Goal: Task Accomplishment & Management: Manage account settings

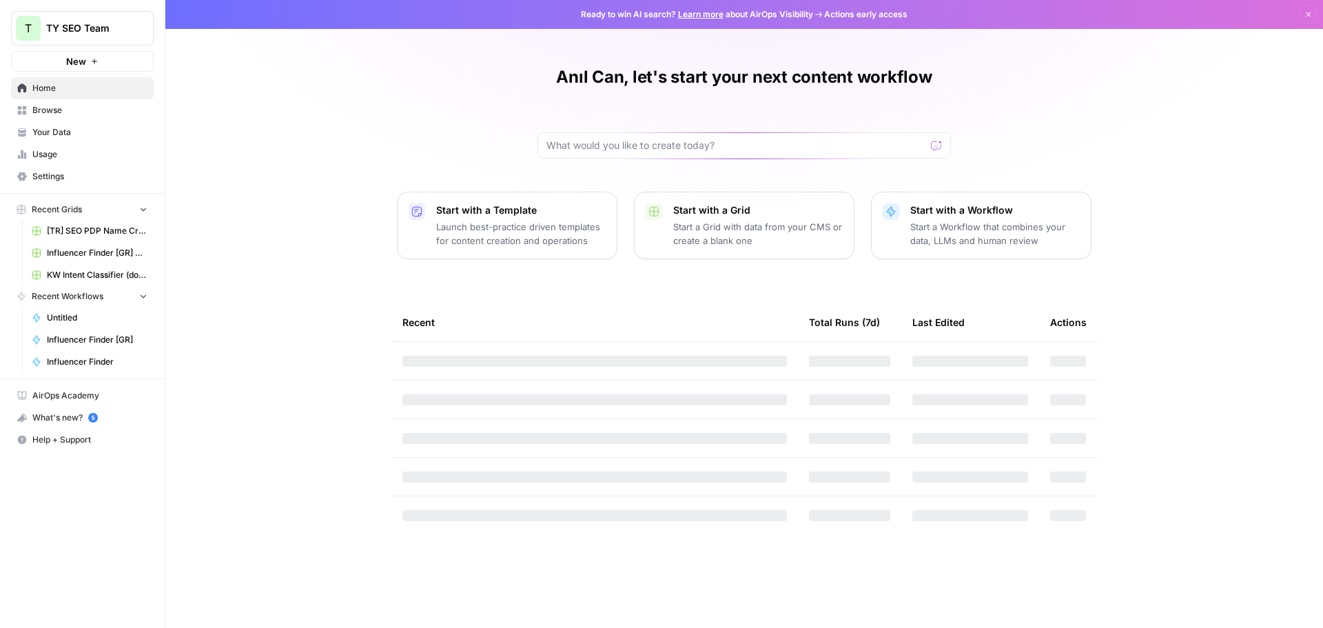
click at [48, 126] on span "Your Data" at bounding box center [89, 132] width 115 height 12
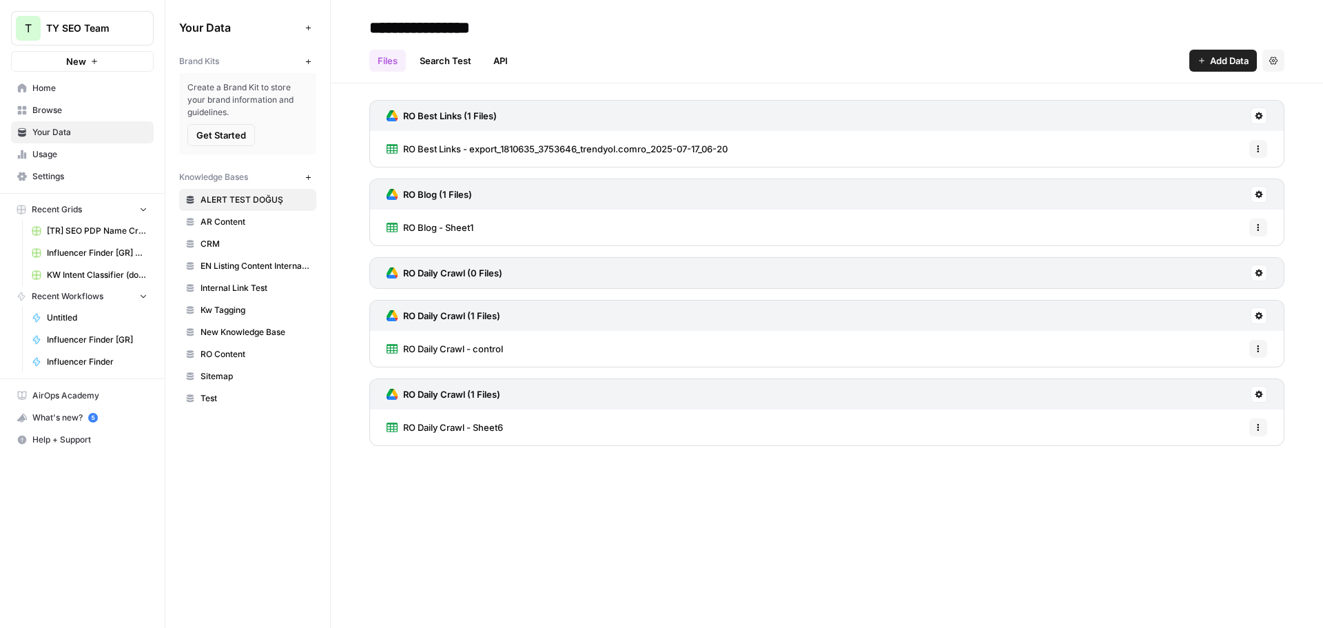
click at [63, 143] on link "Usage" at bounding box center [82, 154] width 143 height 22
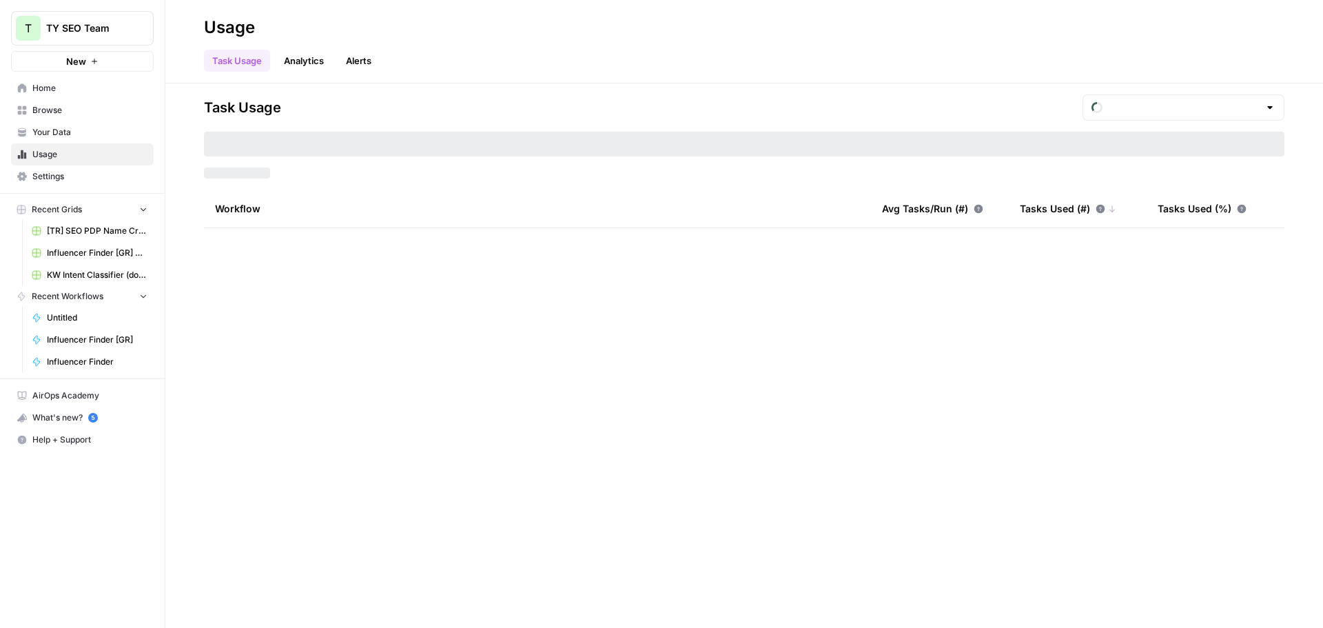
type input "August Tasks"
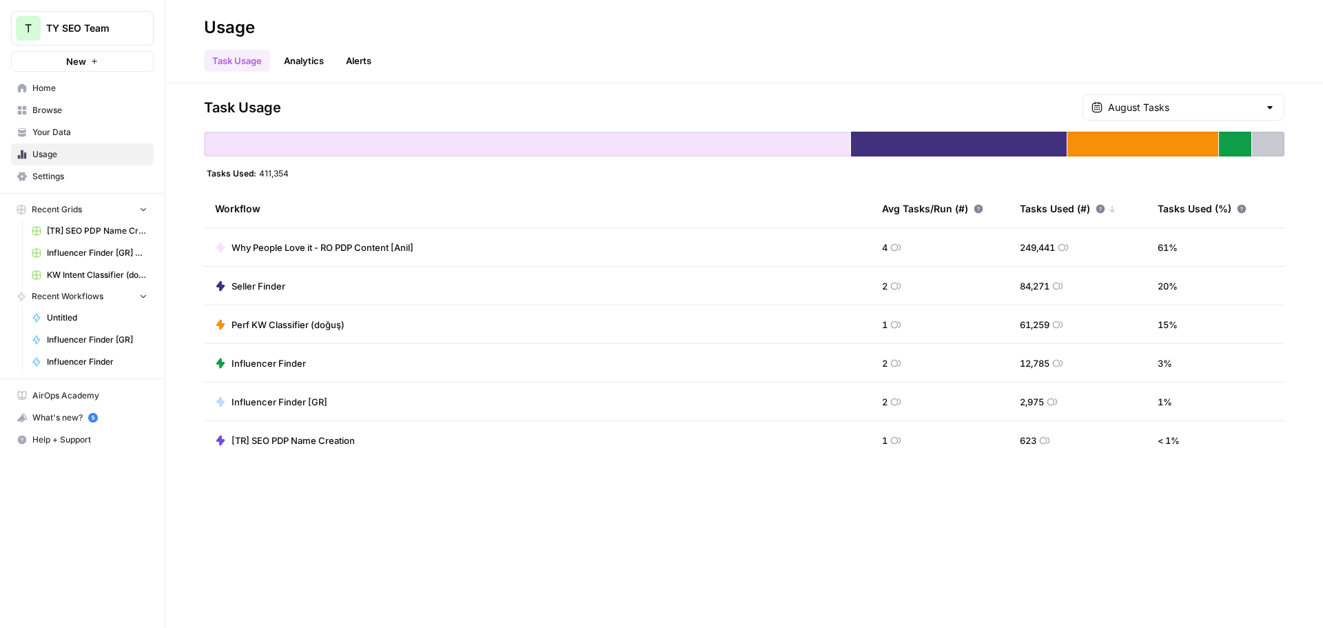
click at [262, 248] on span "Why People Love it - RO PDP Content [Anil]" at bounding box center [323, 247] width 182 height 14
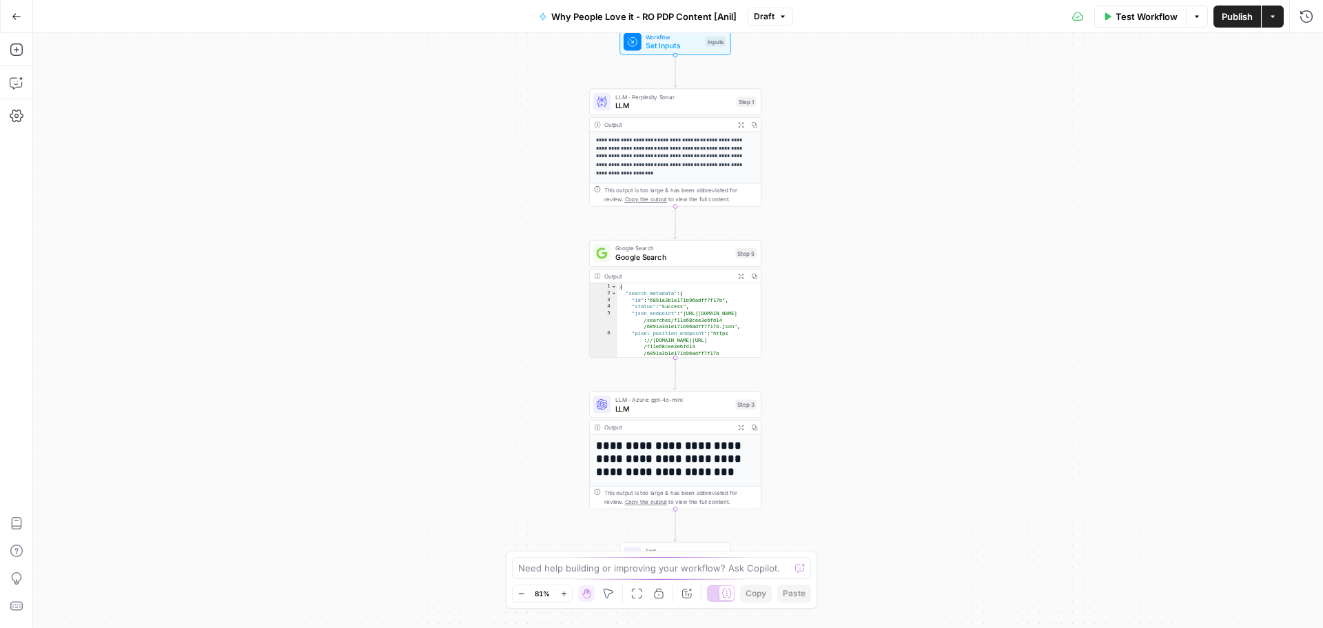
drag, startPoint x: 858, startPoint y: 269, endPoint x: 858, endPoint y: 261, distance: 8.3
click at [858, 261] on div "**********" at bounding box center [678, 330] width 1290 height 595
click at [660, 256] on span "Google Search" at bounding box center [673, 255] width 116 height 11
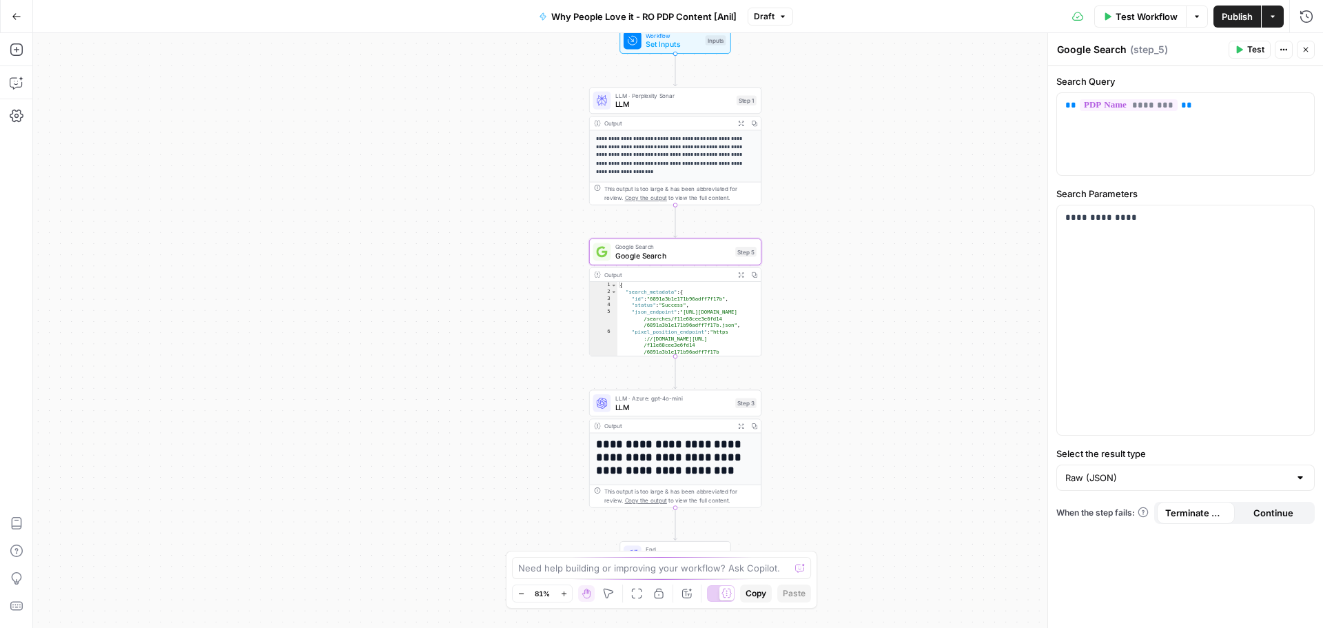
click at [1300, 49] on button "Close" at bounding box center [1306, 50] width 18 height 18
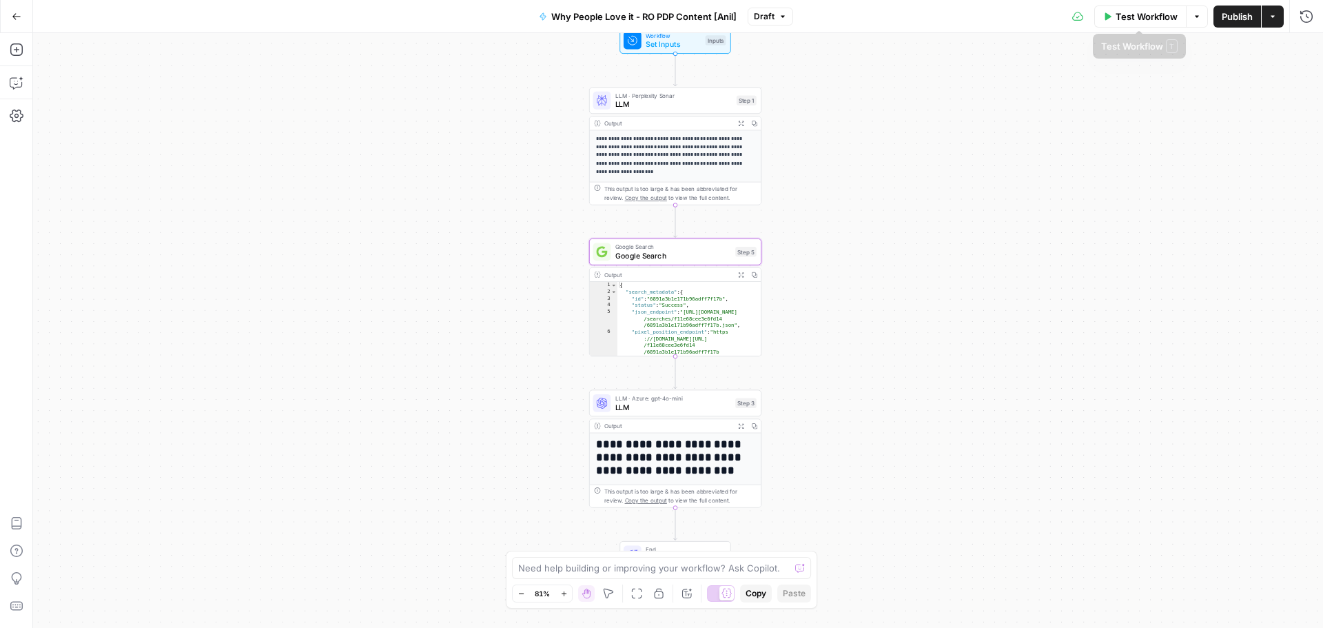
click at [1193, 15] on icon "button" at bounding box center [1197, 16] width 8 height 8
click at [1237, 101] on div "**********" at bounding box center [678, 330] width 1290 height 595
click at [1266, 18] on button "Actions" at bounding box center [1273, 17] width 22 height 22
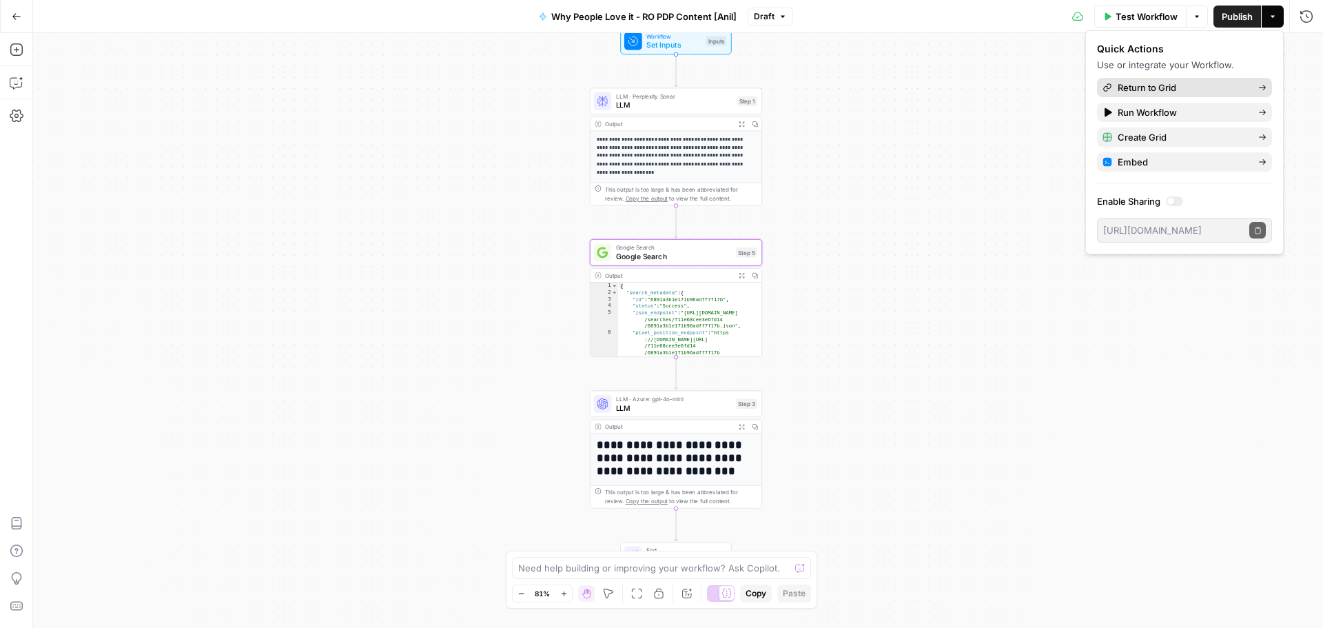
click at [1158, 84] on span "Return to Grid" at bounding box center [1183, 88] width 130 height 14
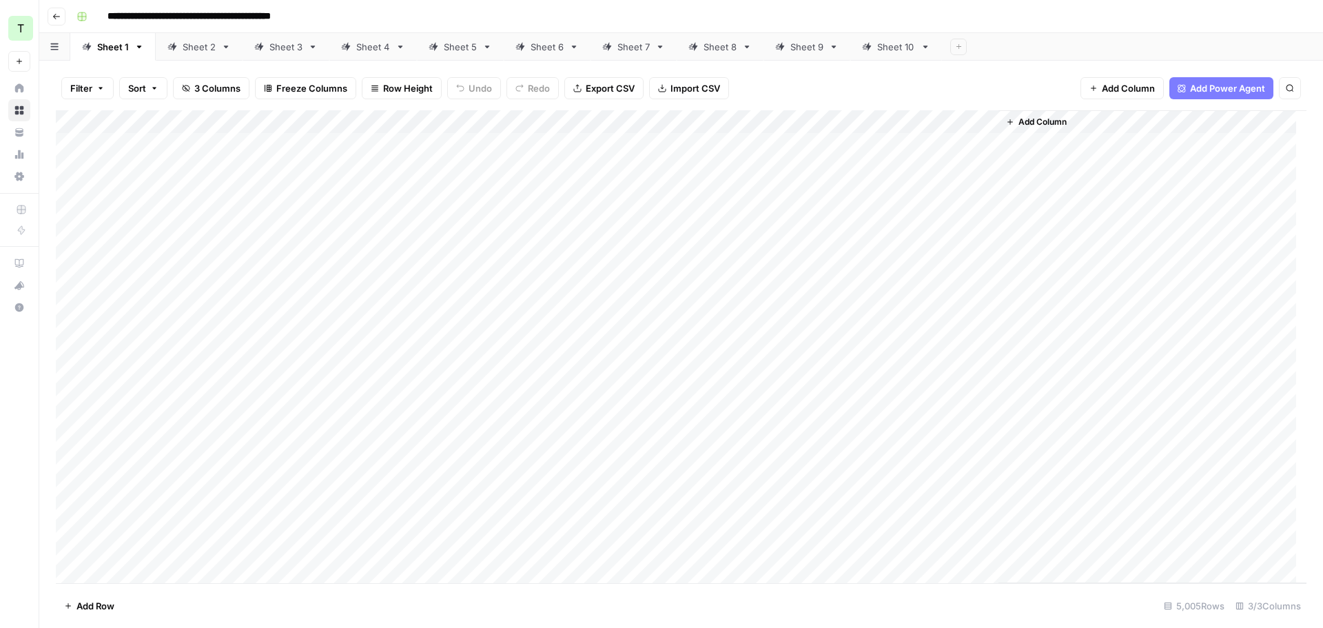
click at [137, 45] on icon "button" at bounding box center [139, 47] width 10 height 10
click at [169, 121] on span "Delete Sheet" at bounding box center [194, 123] width 66 height 14
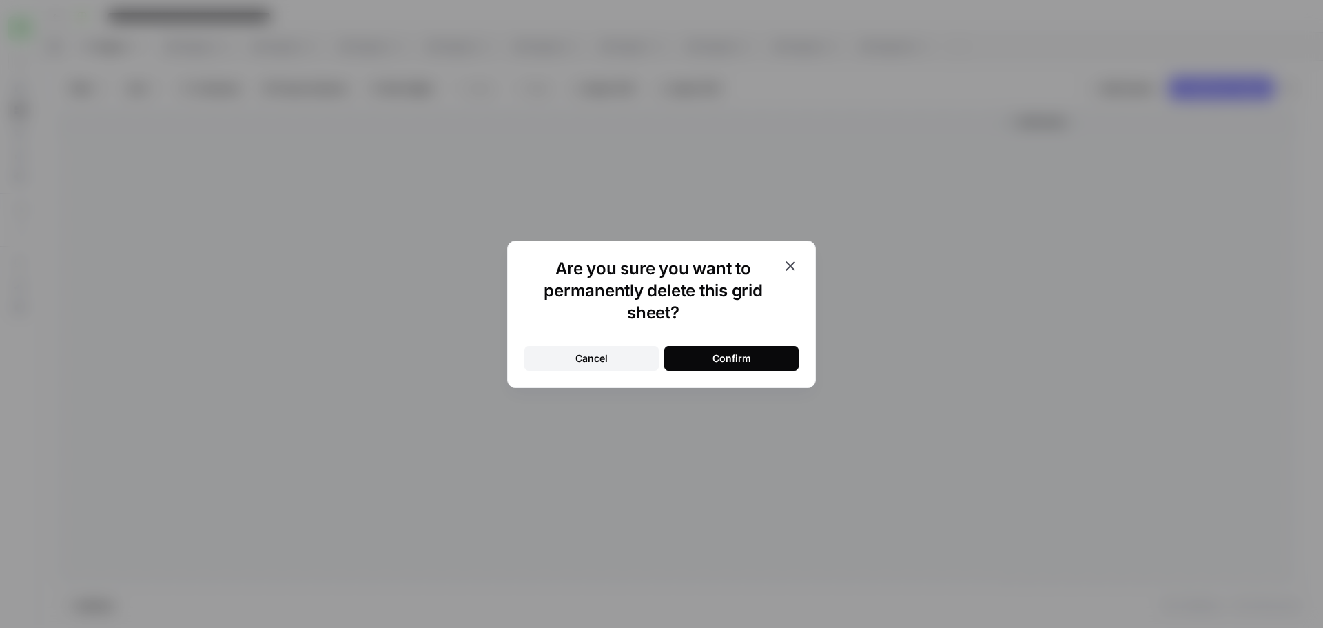
drag, startPoint x: 709, startPoint y: 367, endPoint x: 697, endPoint y: 357, distance: 16.1
click at [709, 367] on button "Confirm" at bounding box center [731, 358] width 134 height 25
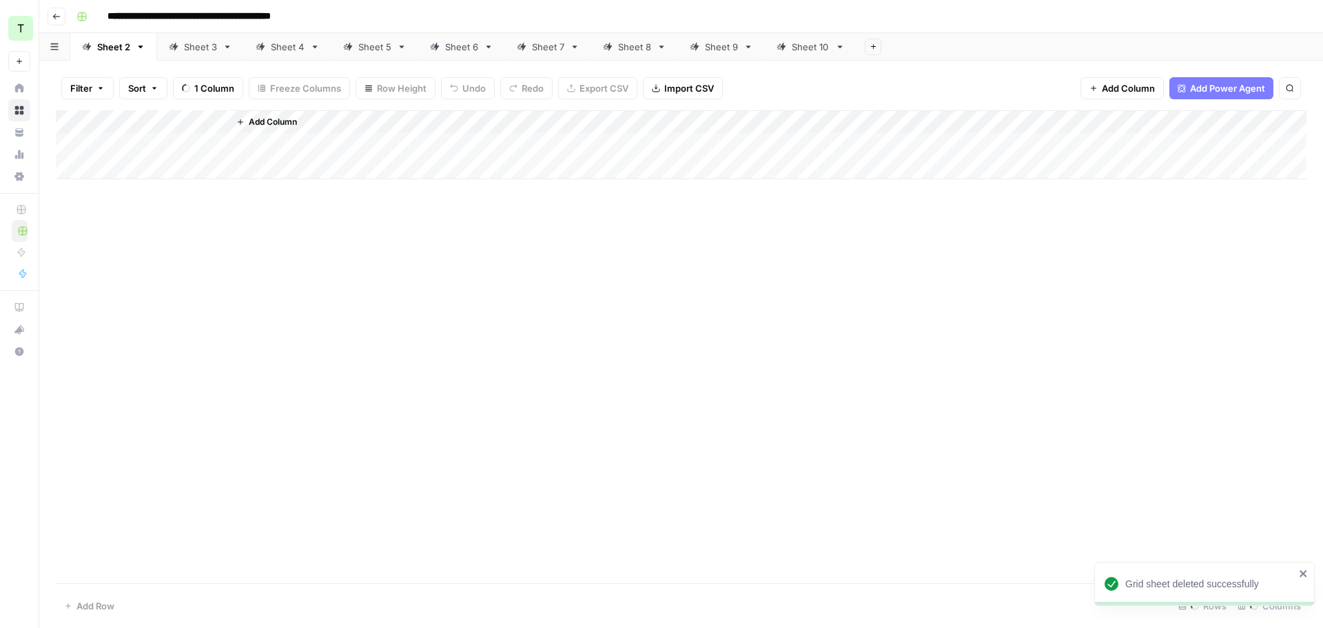
click at [141, 51] on icon "button" at bounding box center [141, 47] width 10 height 10
click at [173, 122] on span "Delete Sheet" at bounding box center [196, 123] width 66 height 14
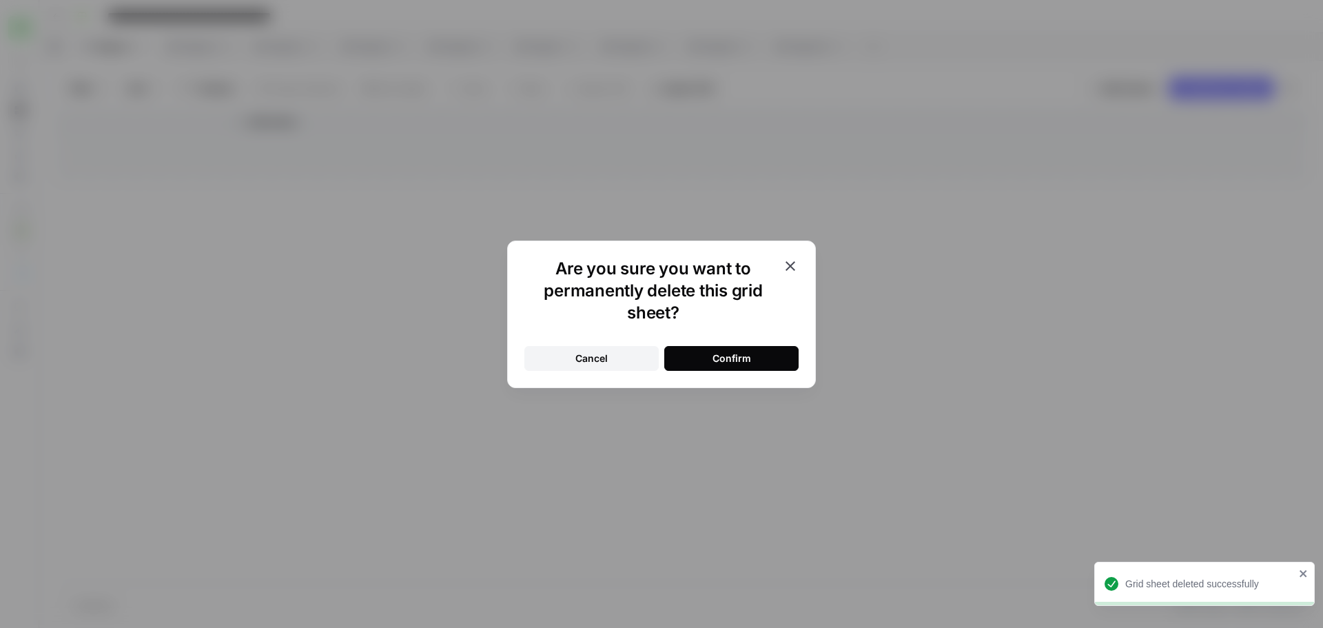
click at [710, 357] on button "Confirm" at bounding box center [731, 358] width 134 height 25
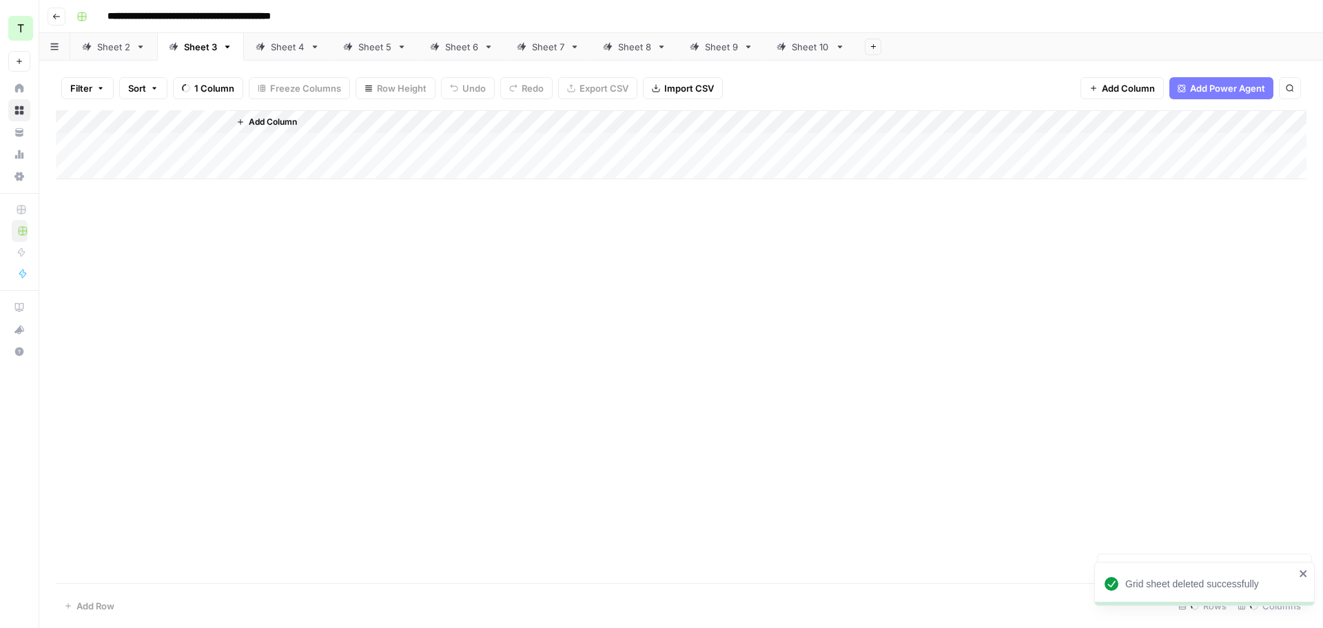
click at [117, 44] on div "Sheet 2" at bounding box center [113, 47] width 33 height 14
click at [141, 48] on icon at bounding box center [141, 47] width 10 height 10
click at [140, 45] on icon "button" at bounding box center [140, 46] width 5 height 3
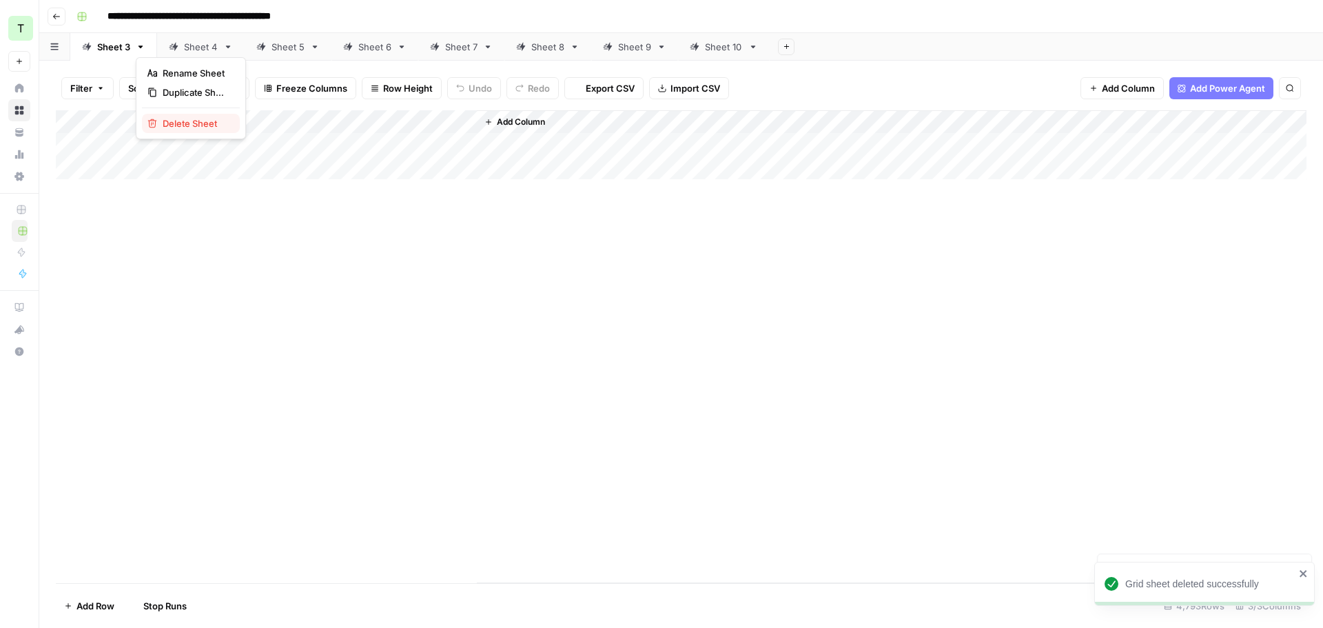
click at [194, 126] on span "Delete Sheet" at bounding box center [196, 123] width 66 height 14
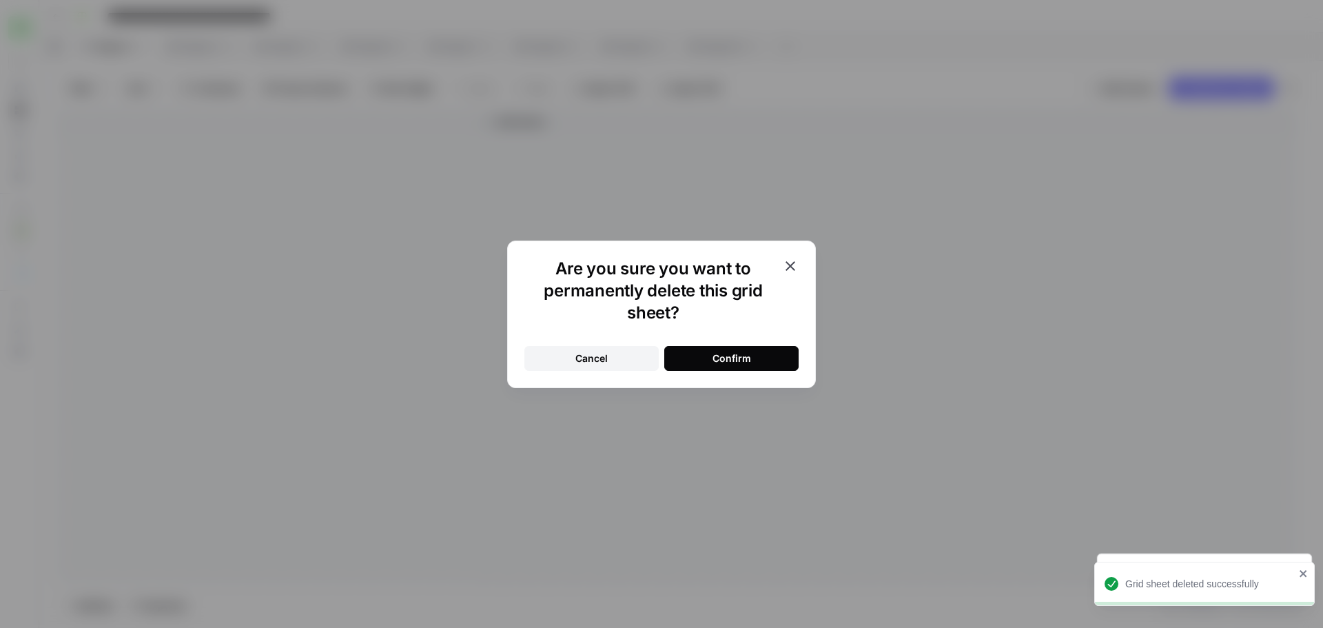
click at [777, 360] on button "Confirm" at bounding box center [731, 358] width 134 height 25
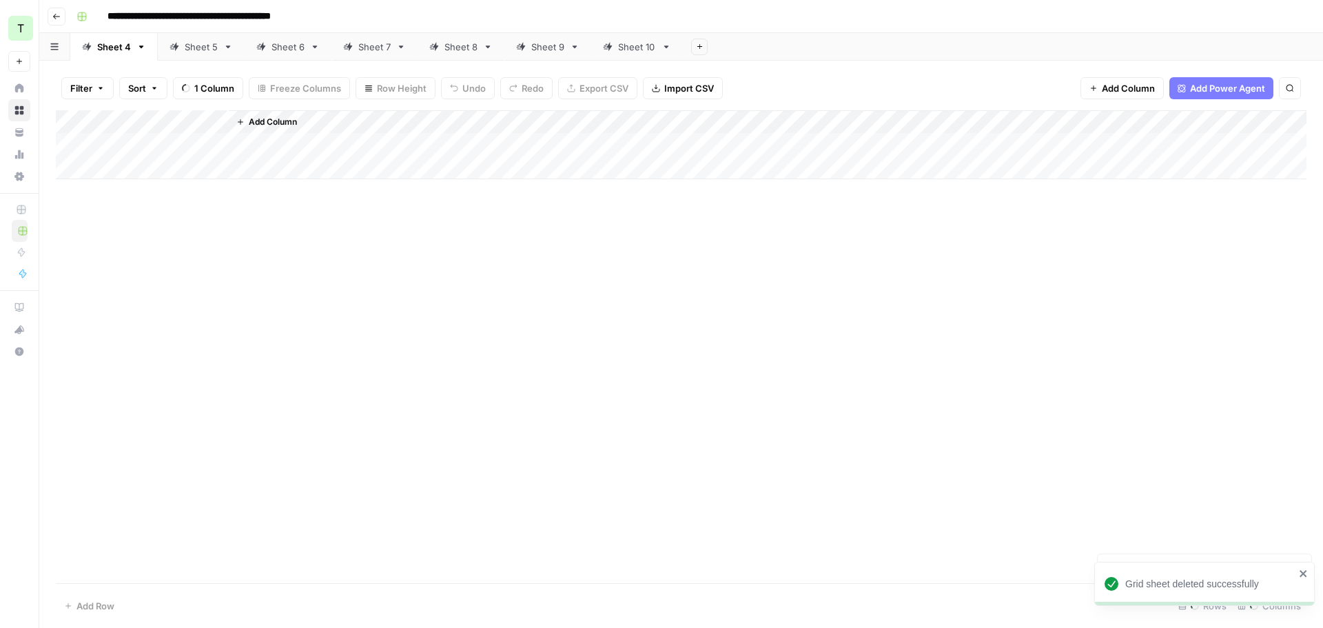
click at [138, 49] on icon "button" at bounding box center [141, 47] width 10 height 10
click at [196, 121] on span "Delete Sheet" at bounding box center [196, 123] width 66 height 14
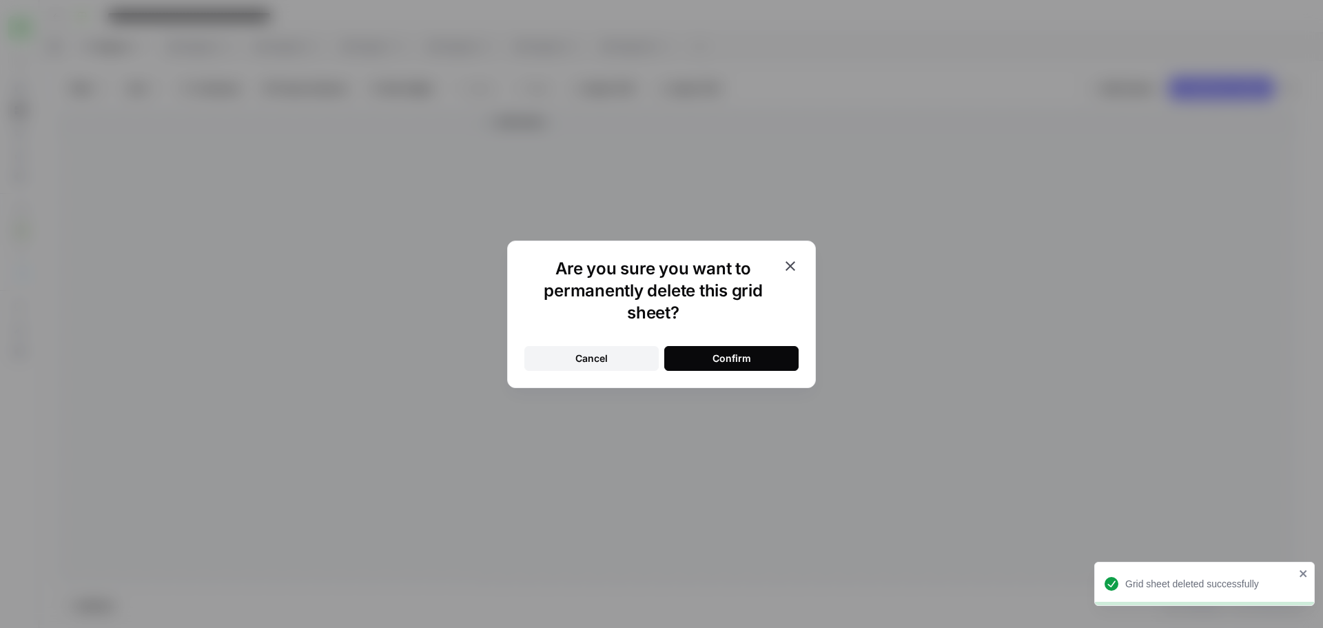
click at [732, 359] on div "Confirm" at bounding box center [731, 358] width 39 height 14
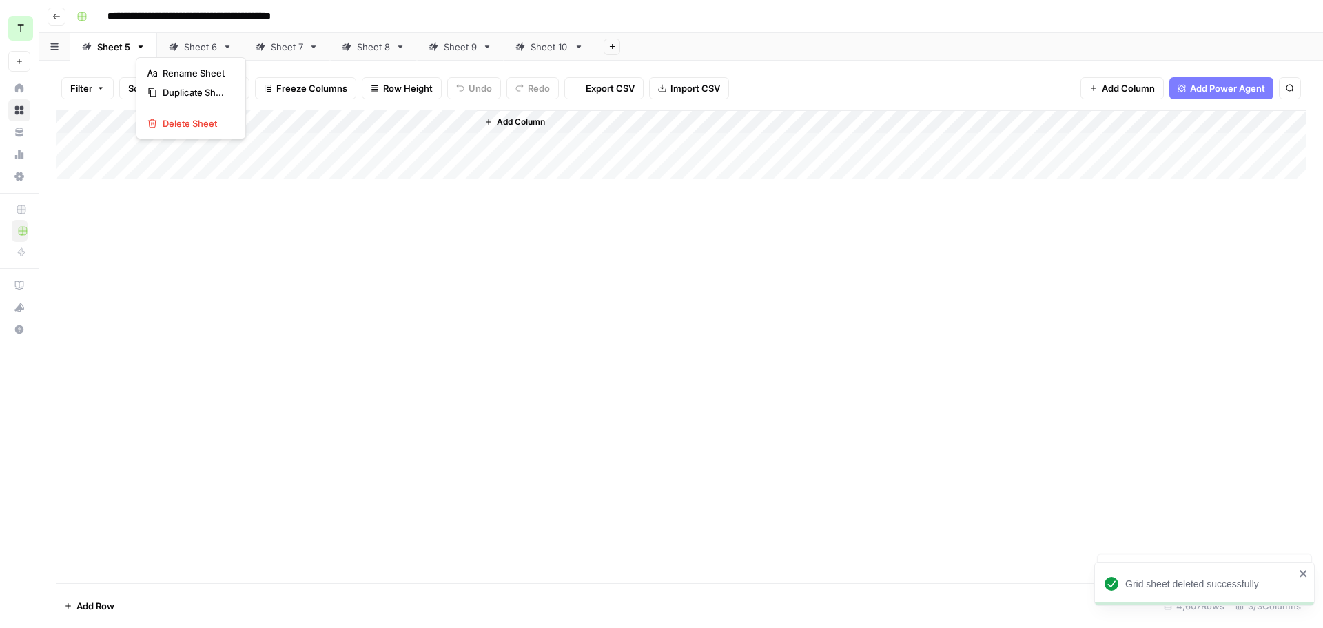
click at [143, 49] on icon "button" at bounding box center [141, 47] width 10 height 10
click at [203, 123] on span "Delete Sheet" at bounding box center [196, 123] width 66 height 14
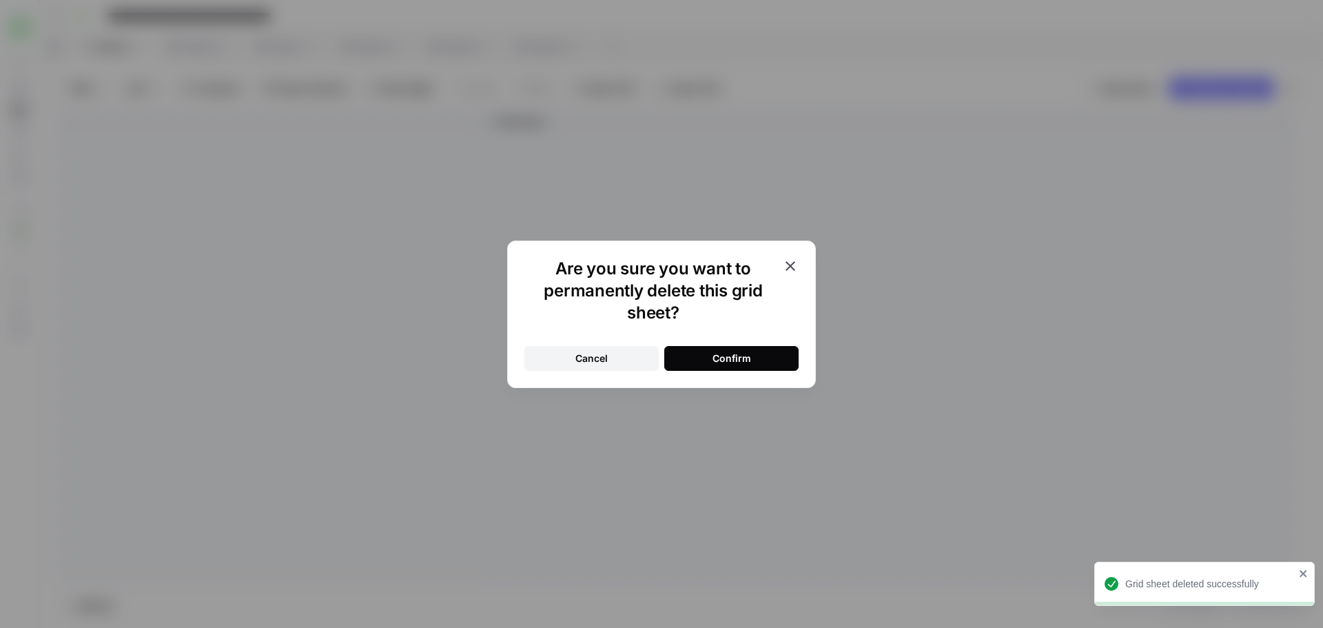
click at [687, 354] on button "Confirm" at bounding box center [731, 358] width 134 height 25
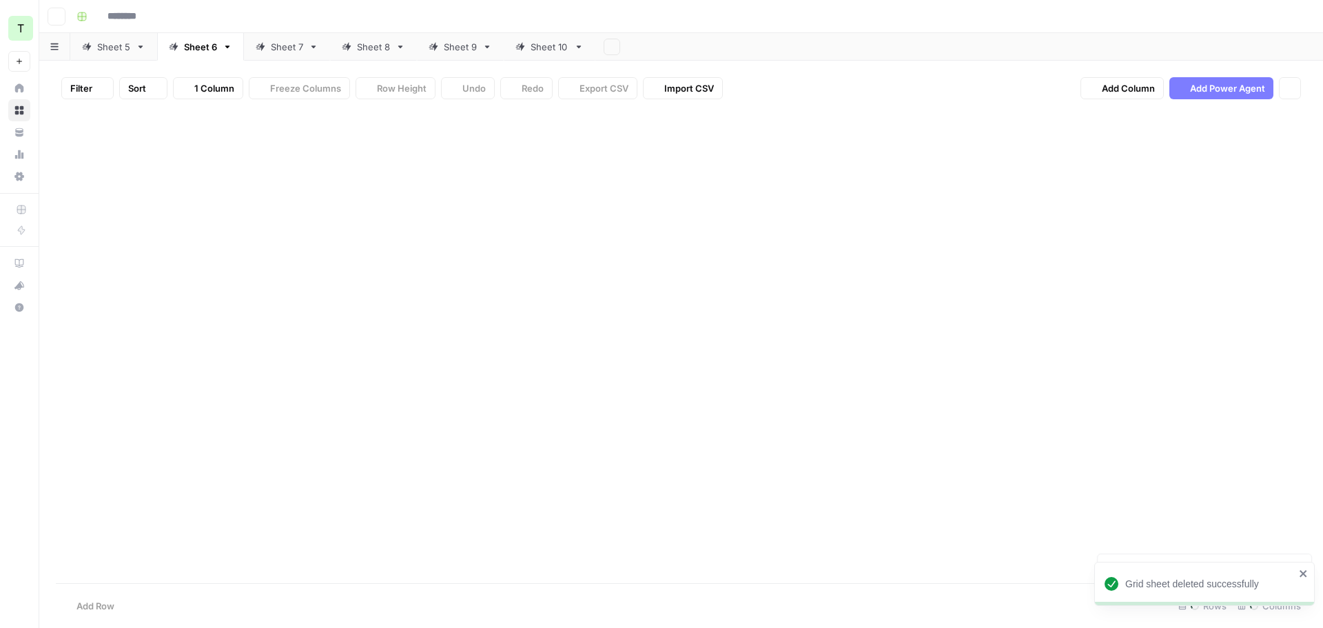
type input "**********"
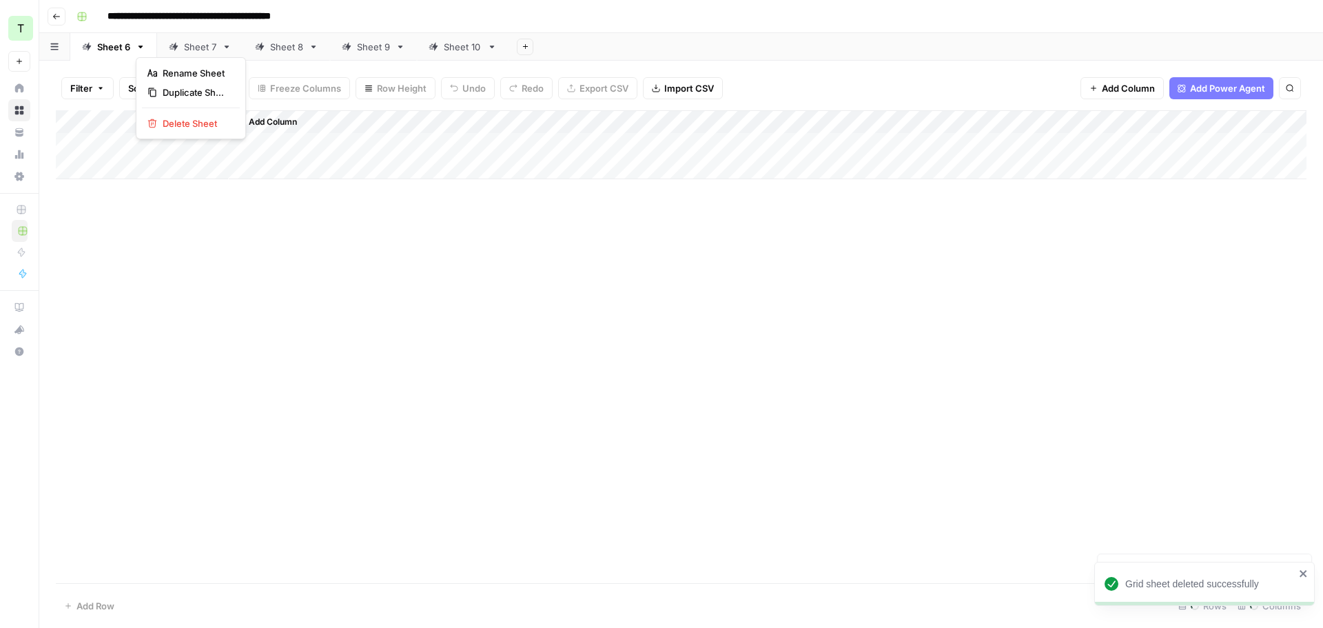
click at [138, 47] on icon "button" at bounding box center [141, 47] width 10 height 10
click at [166, 118] on span "Delete Sheet" at bounding box center [196, 123] width 66 height 14
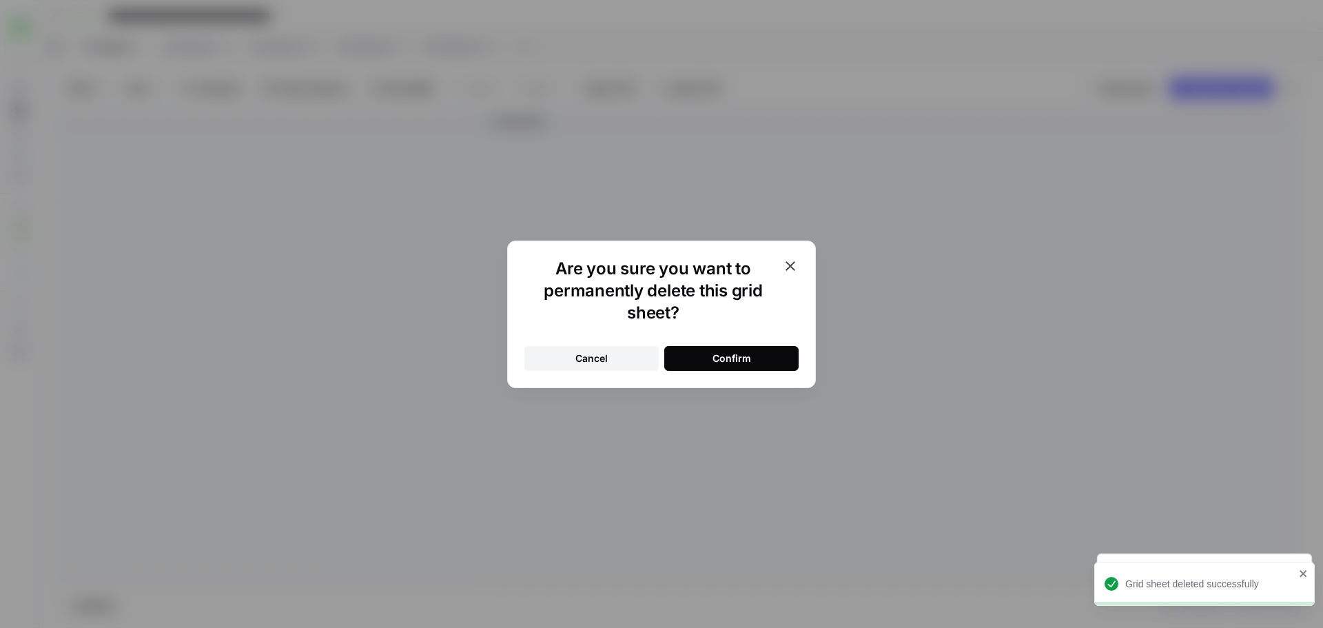
click at [670, 346] on button "Confirm" at bounding box center [731, 358] width 134 height 25
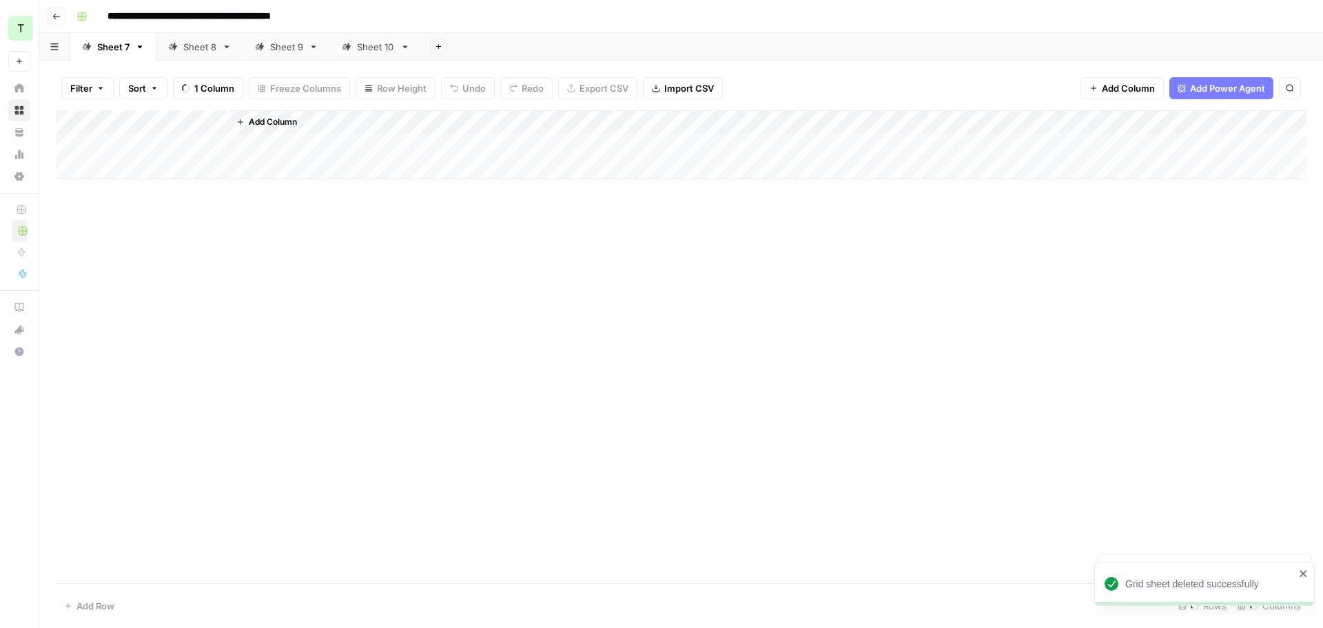
click at [139, 45] on icon "button" at bounding box center [140, 46] width 5 height 3
click at [165, 116] on span "Delete Sheet" at bounding box center [195, 123] width 66 height 14
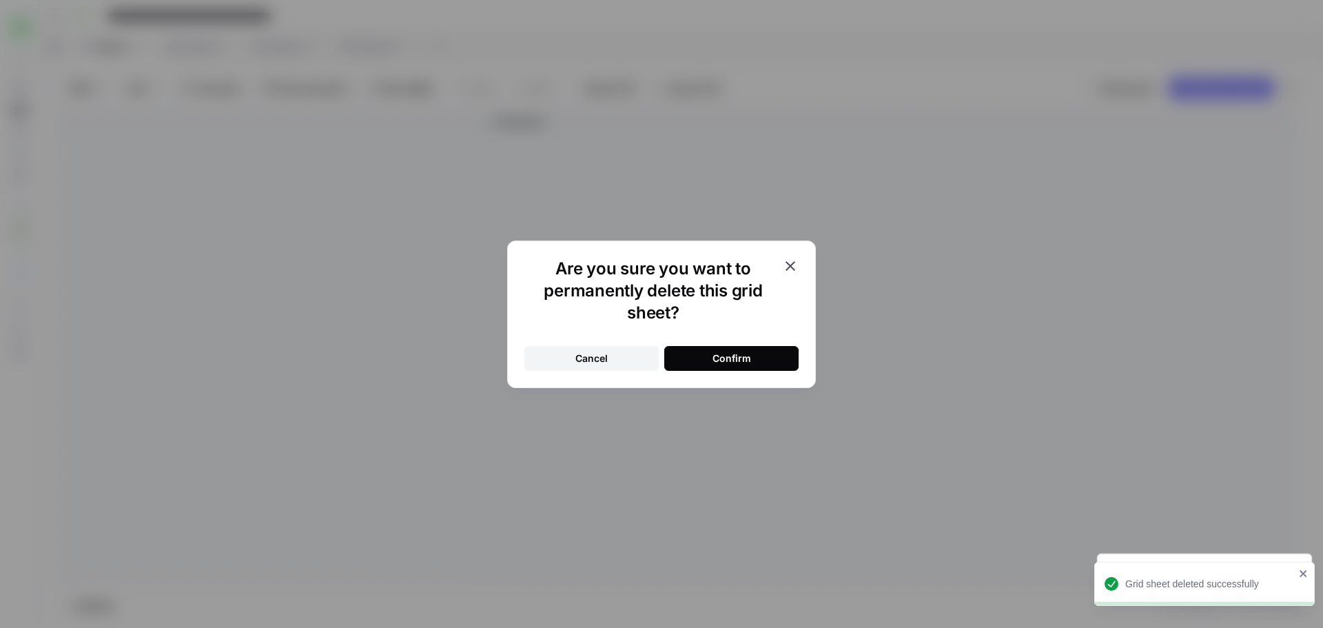
click at [748, 360] on div "Confirm" at bounding box center [731, 358] width 39 height 14
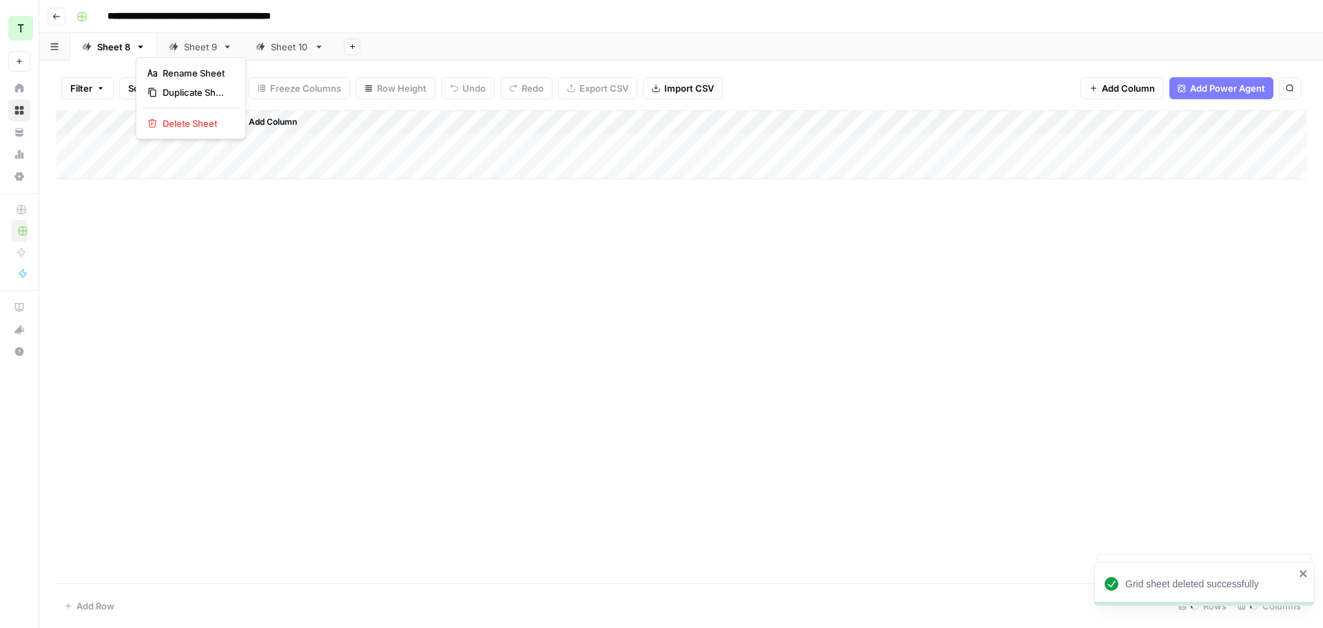
click at [139, 48] on icon "button" at bounding box center [141, 47] width 10 height 10
click at [165, 112] on div "Rename Sheet Duplicate Sheet Delete Sheet" at bounding box center [191, 98] width 110 height 82
click at [170, 116] on span "Delete Sheet" at bounding box center [196, 123] width 66 height 14
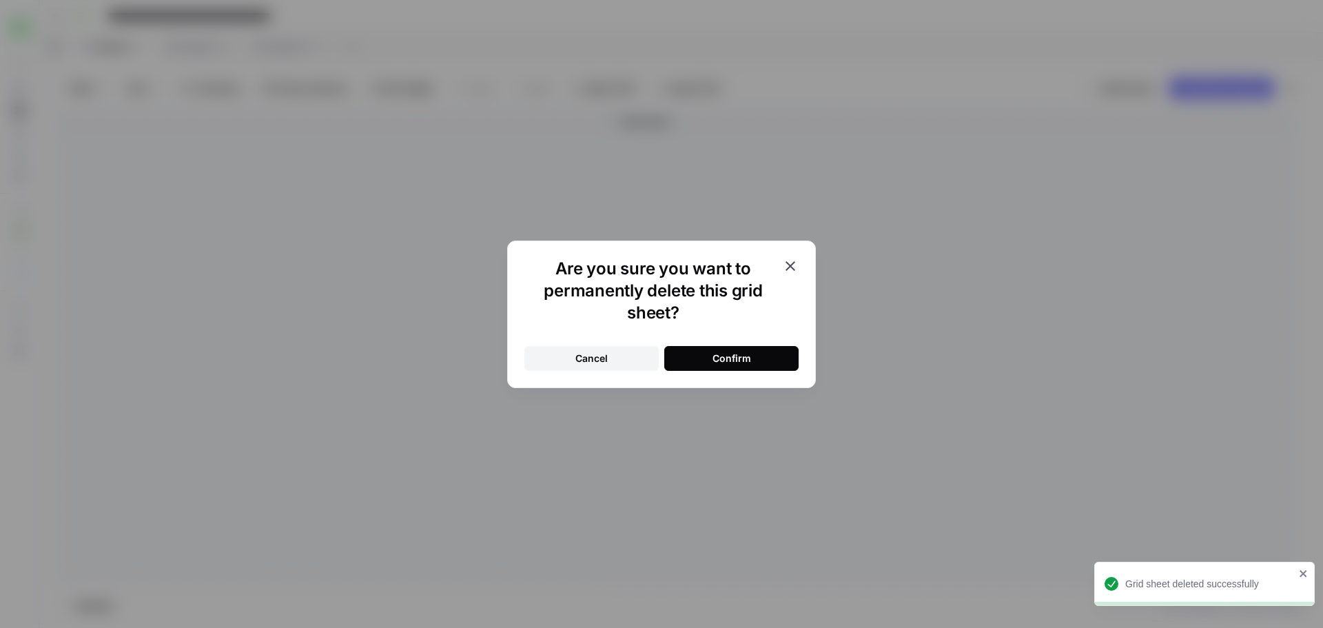
click at [723, 346] on div "Cancel Confirm" at bounding box center [661, 358] width 274 height 25
click at [723, 351] on div "Confirm" at bounding box center [731, 358] width 39 height 14
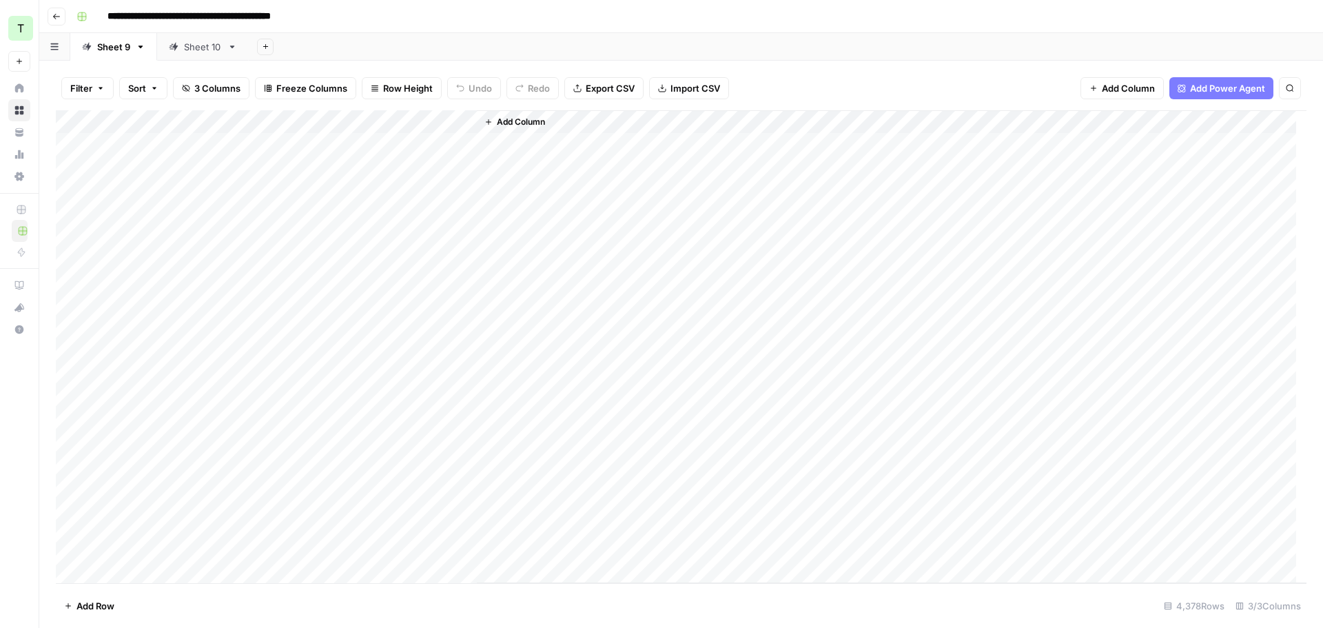
click at [148, 43] on link "Sheet 9" at bounding box center [113, 47] width 87 height 28
click at [141, 45] on icon "button" at bounding box center [141, 47] width 10 height 10
click at [190, 123] on span "Delete Sheet" at bounding box center [196, 123] width 66 height 14
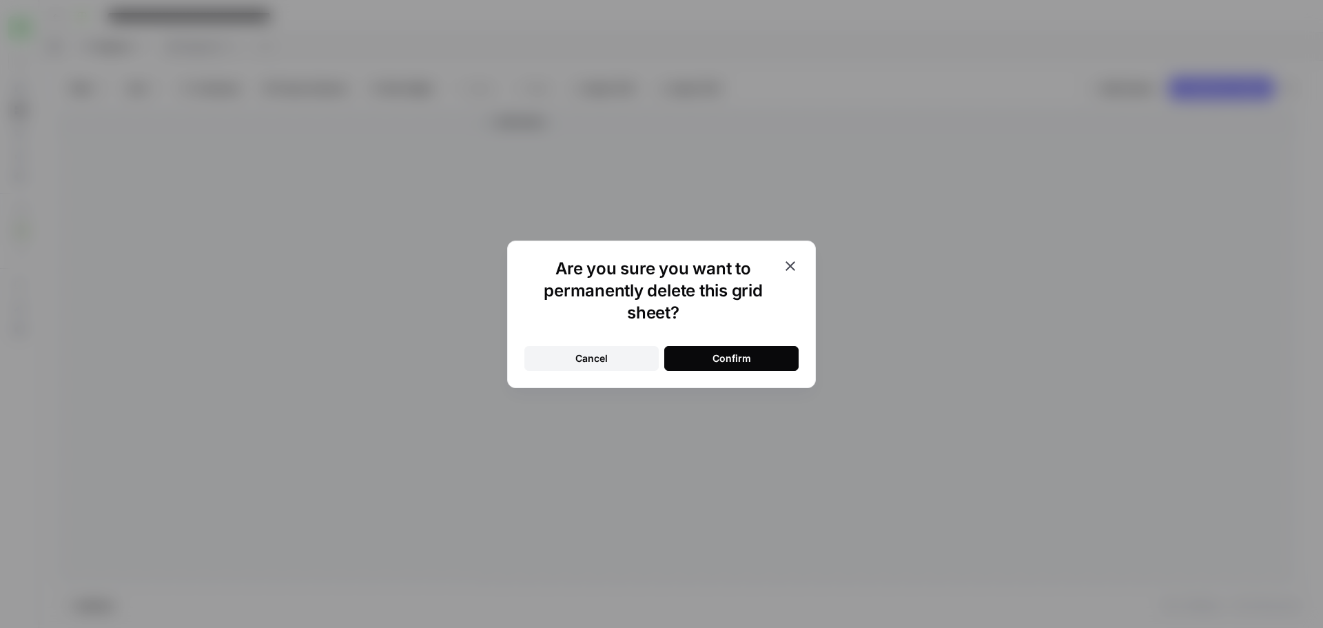
click at [707, 356] on button "Confirm" at bounding box center [731, 358] width 134 height 25
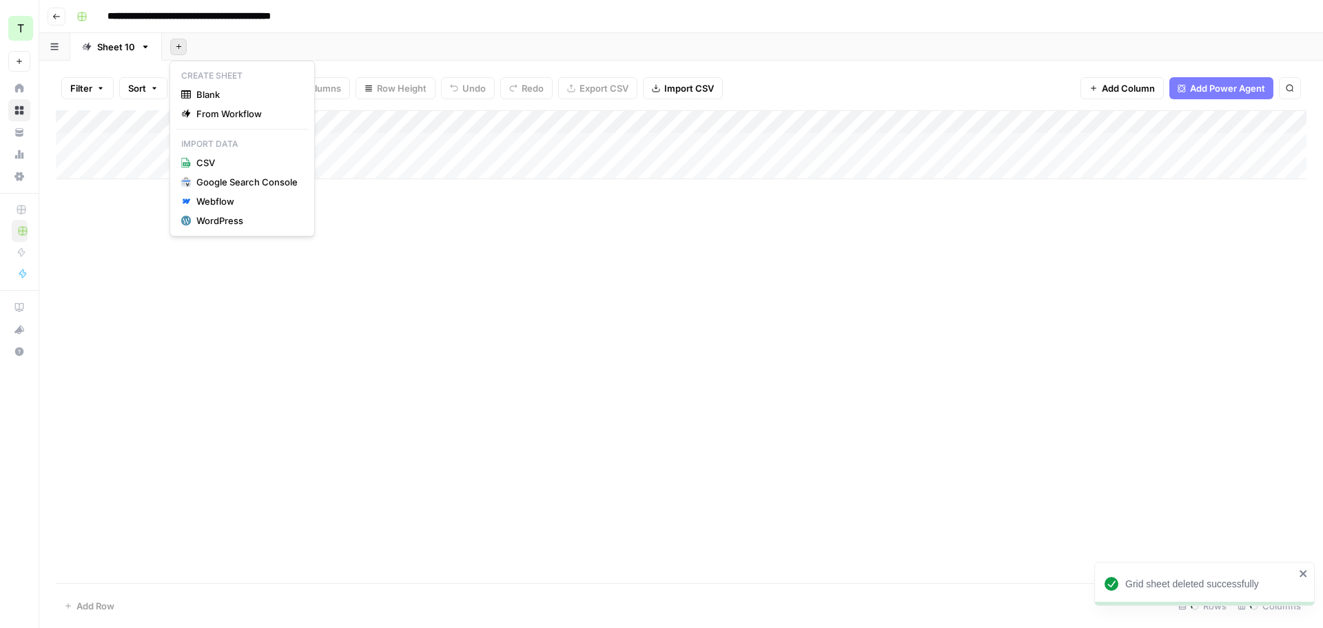
click at [174, 50] on button "Add Sheet" at bounding box center [178, 47] width 17 height 17
click at [227, 110] on span "From Workflow" at bounding box center [246, 114] width 101 height 14
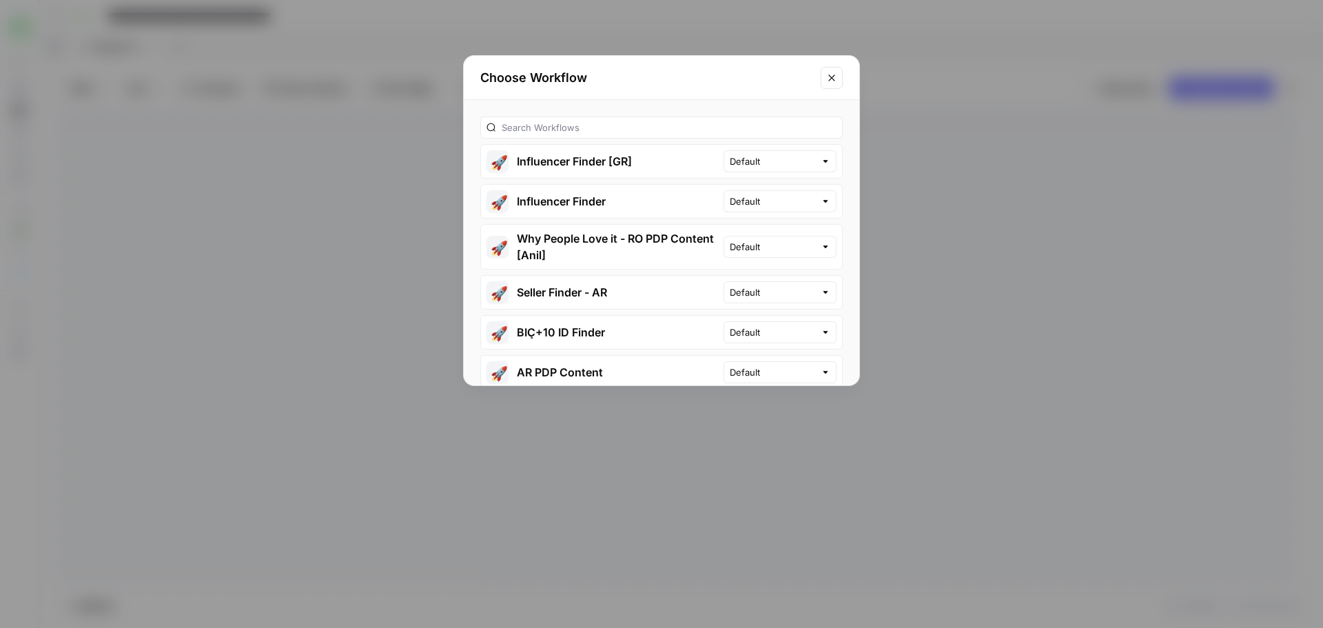
click at [617, 251] on button "🚀 Why People Love it - RO PDP Content [Anil]" at bounding box center [602, 247] width 243 height 44
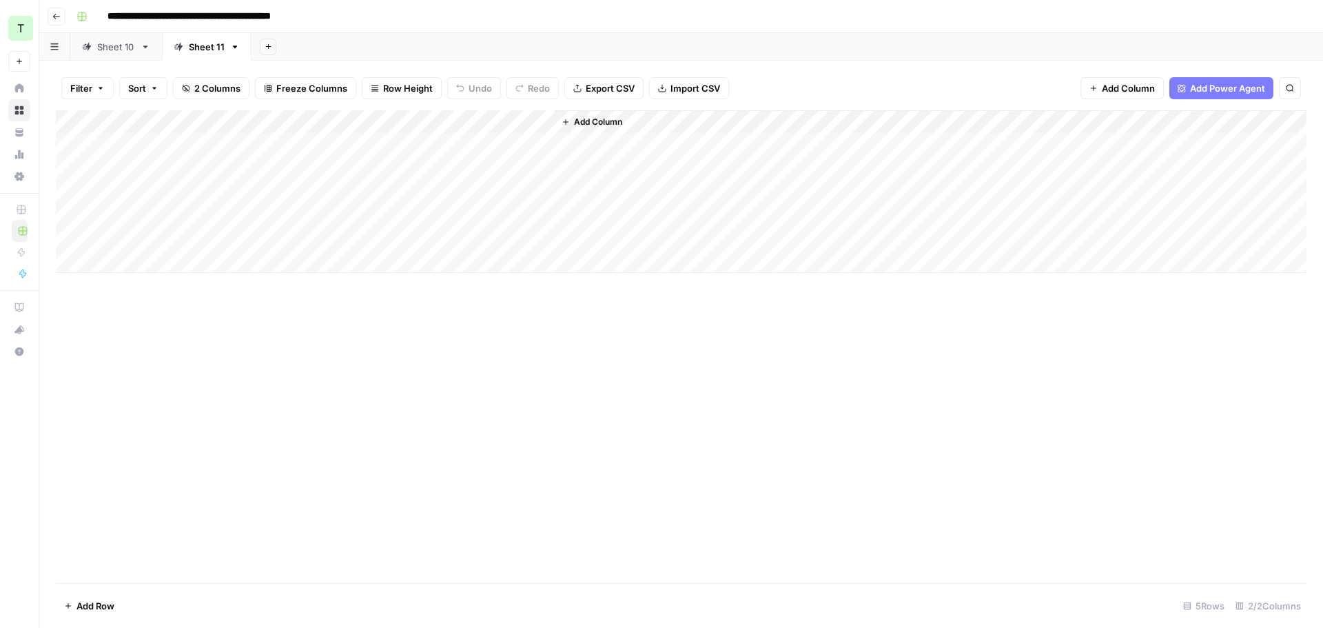
click at [143, 48] on icon at bounding box center [146, 47] width 10 height 10
click at [142, 46] on icon "button" at bounding box center [146, 47] width 10 height 10
click at [192, 123] on span "Delete Sheet" at bounding box center [200, 123] width 66 height 14
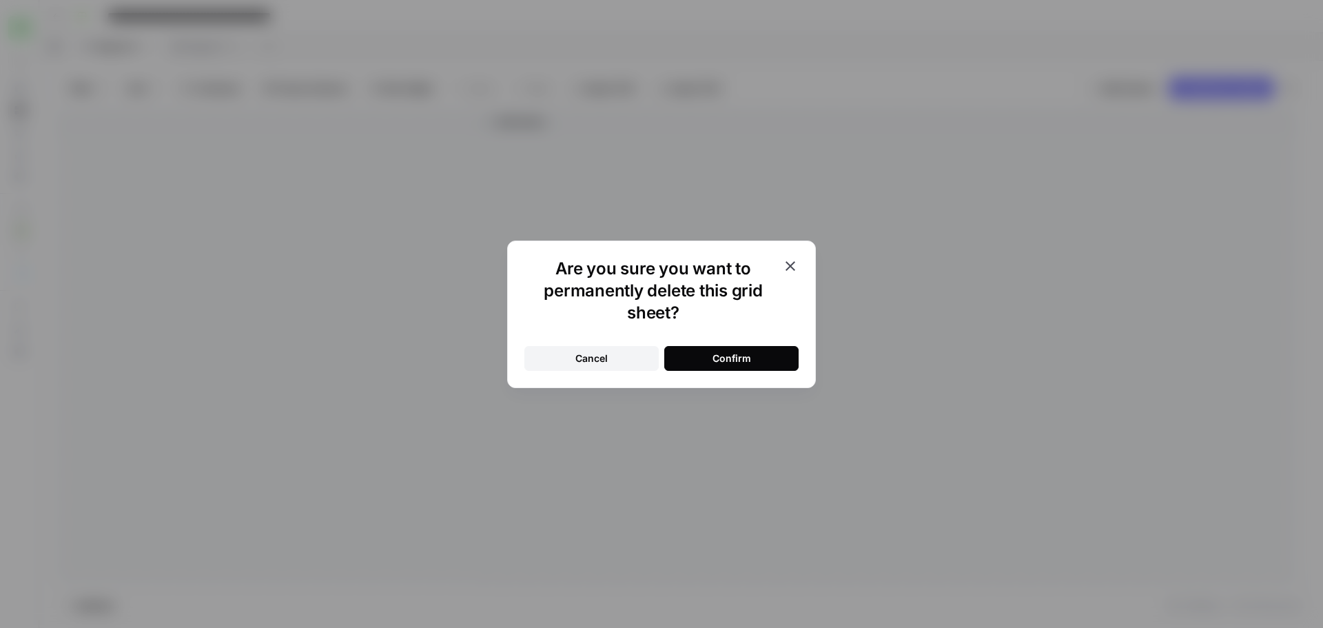
click at [700, 353] on button "Confirm" at bounding box center [731, 358] width 134 height 25
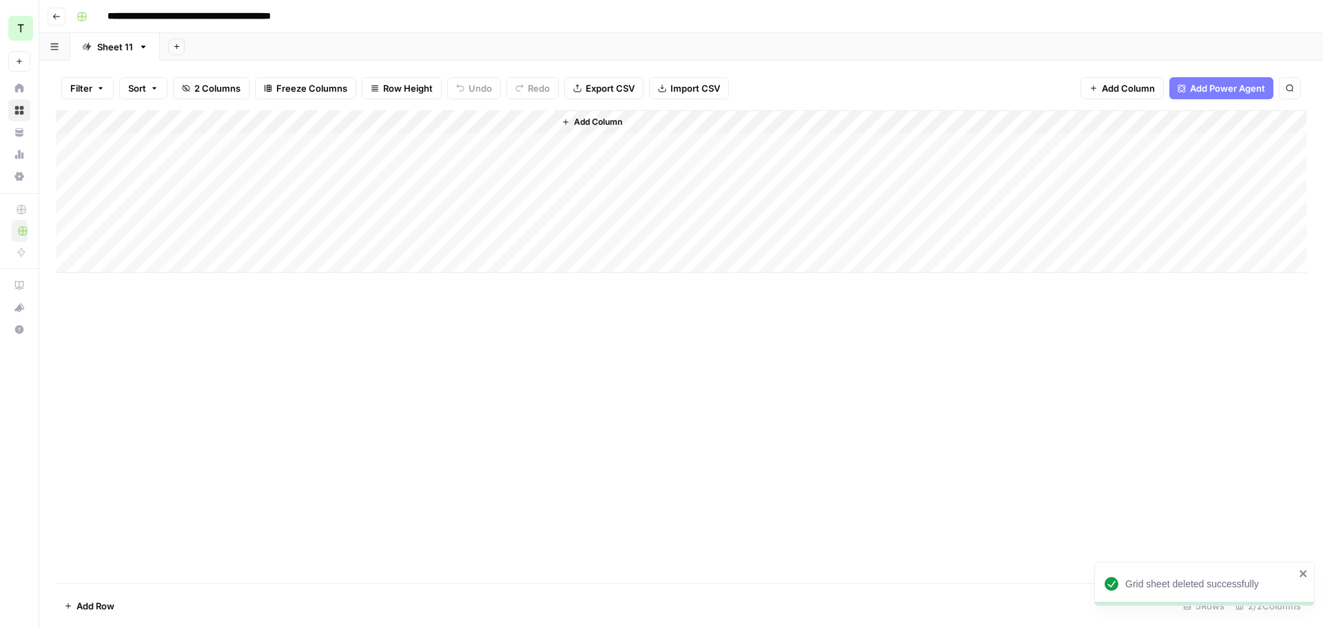
click at [163, 140] on div "Add Column" at bounding box center [681, 191] width 1251 height 163
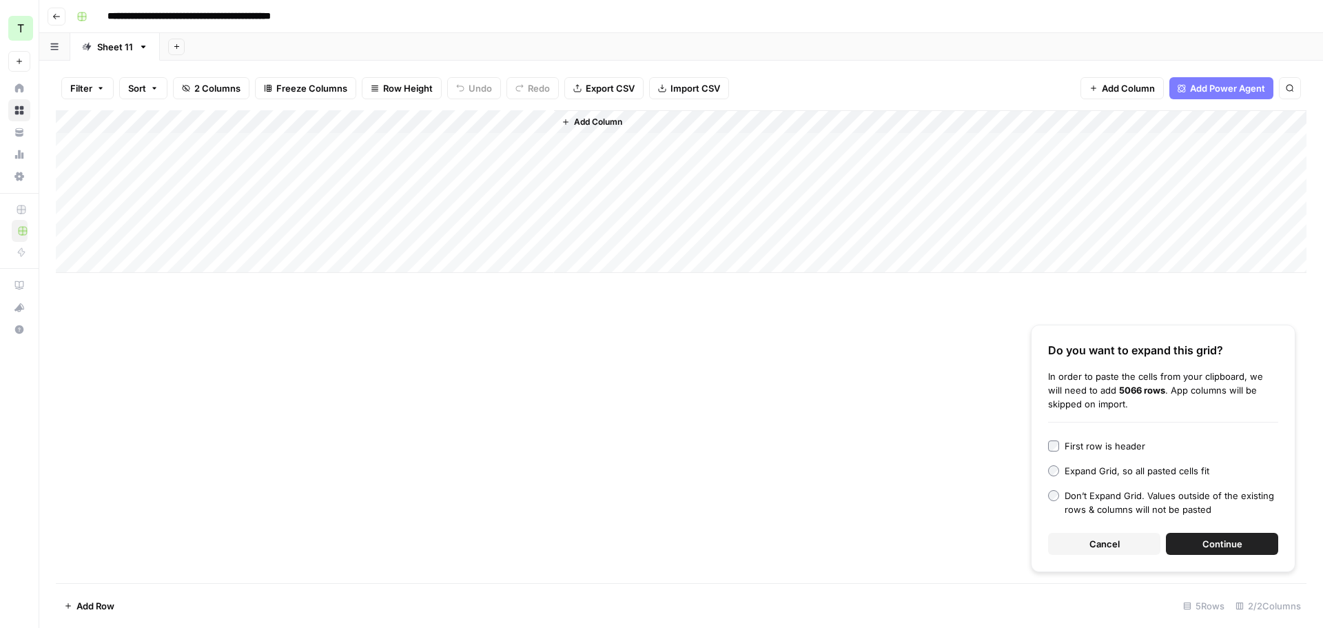
click at [1208, 545] on span "Continue" at bounding box center [1222, 544] width 40 height 14
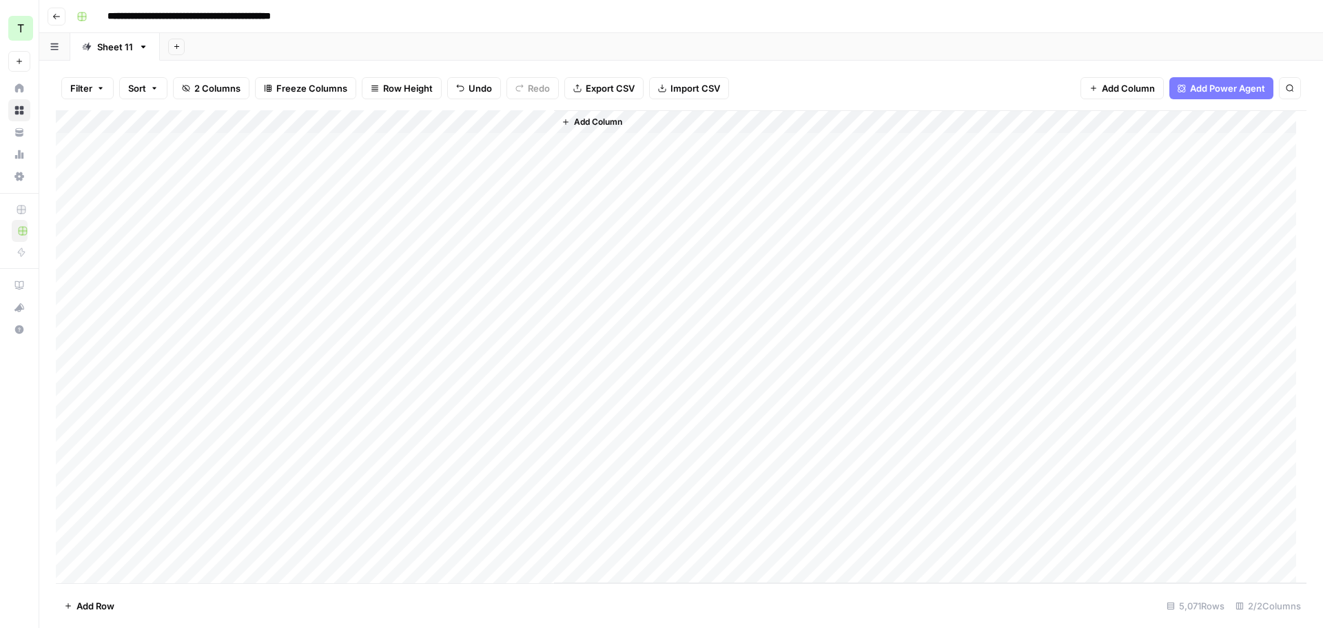
click at [874, 36] on div "Add Sheet" at bounding box center [741, 47] width 1163 height 28
click at [1235, 85] on span "Add Power Agent" at bounding box center [1227, 88] width 75 height 14
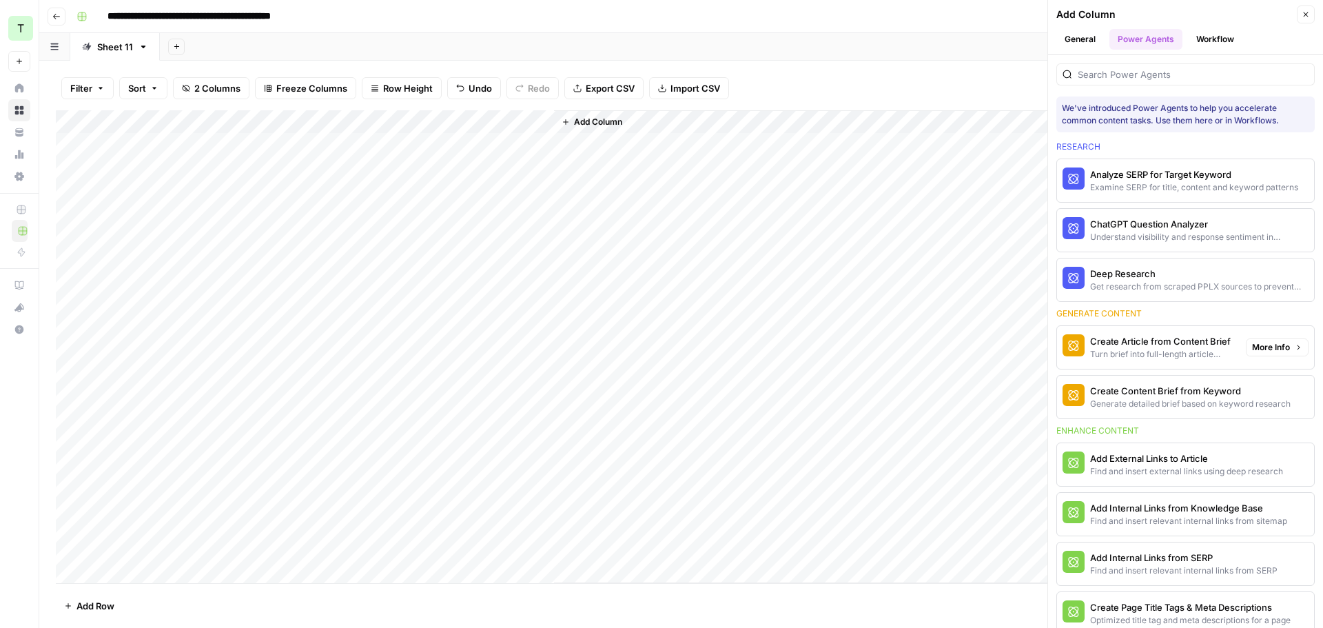
scroll to position [24, 0]
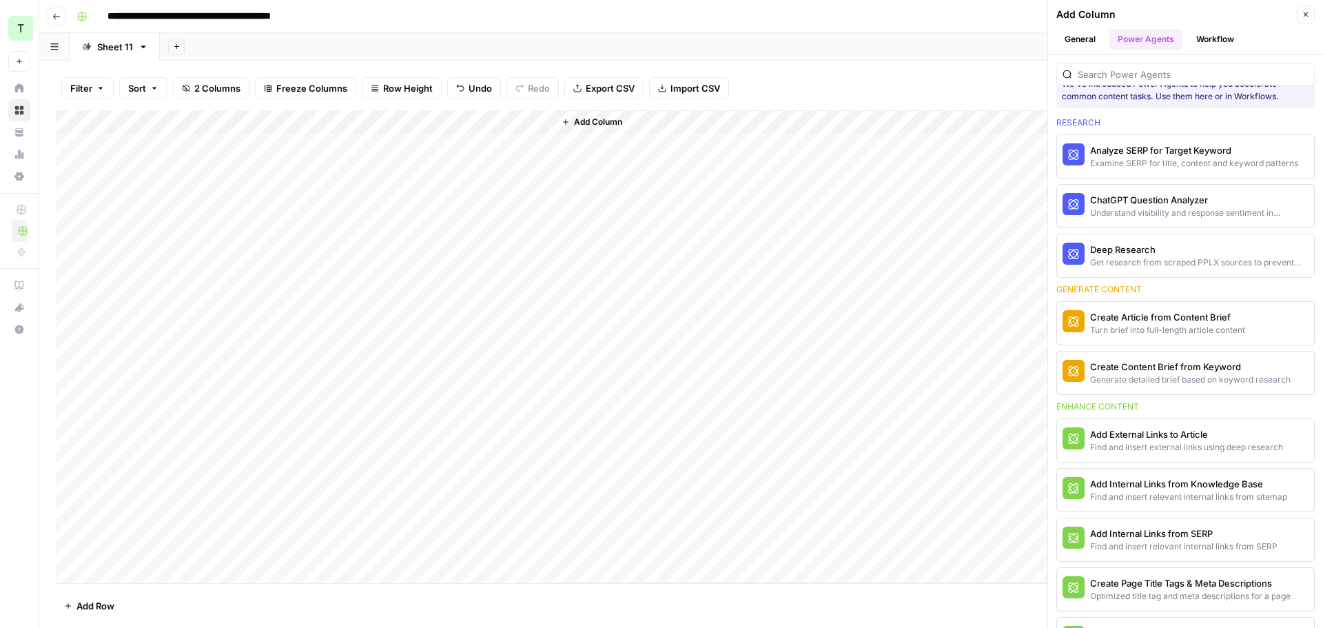
click at [778, 43] on div "Add Sheet" at bounding box center [741, 47] width 1163 height 28
click at [775, 42] on div "Add Sheet" at bounding box center [741, 47] width 1163 height 28
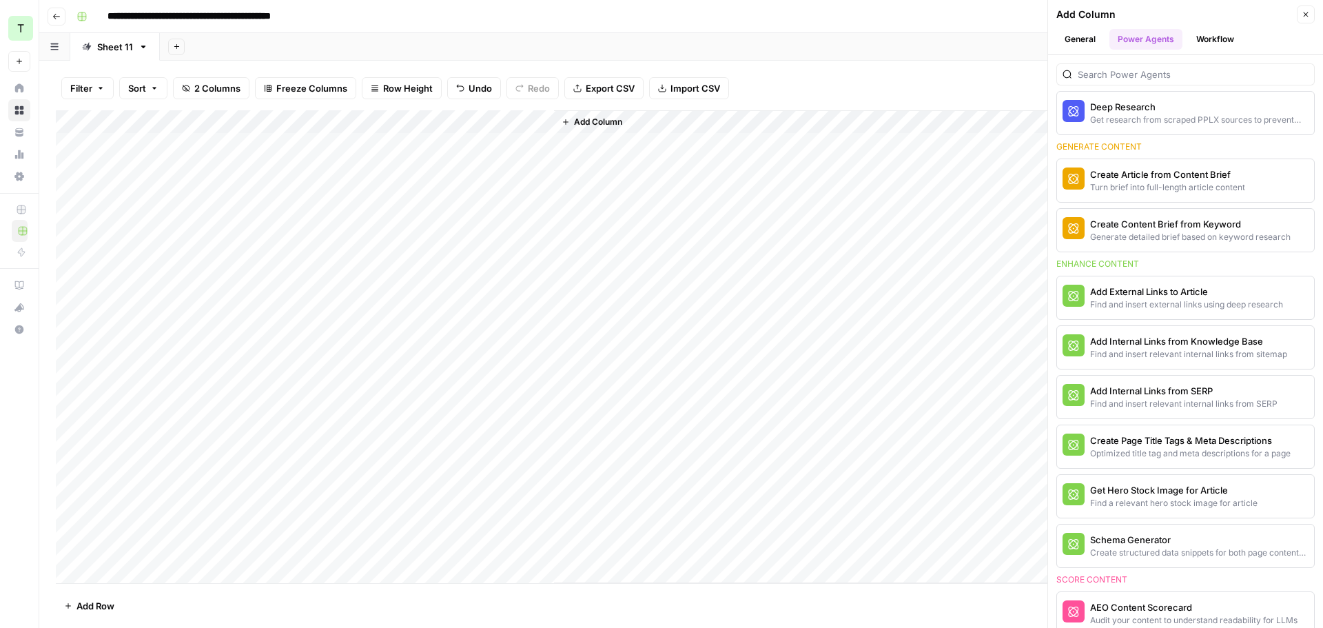
scroll to position [0, 0]
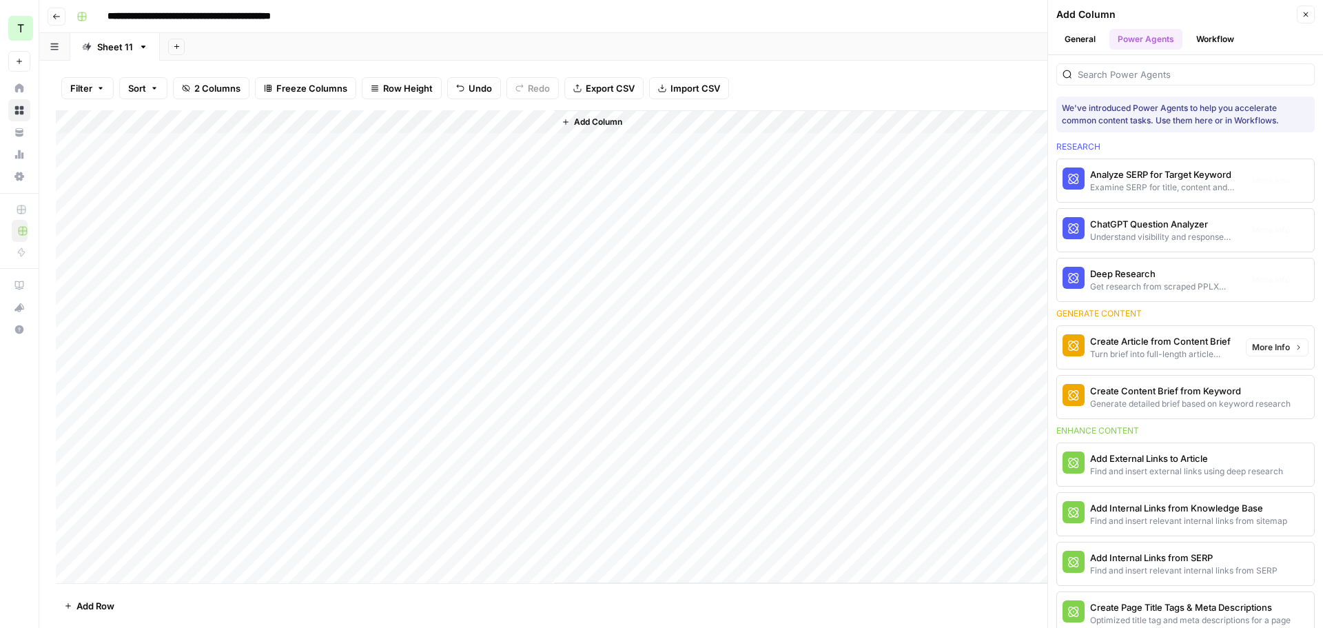
click at [1217, 29] on button "Workflow" at bounding box center [1215, 39] width 54 height 21
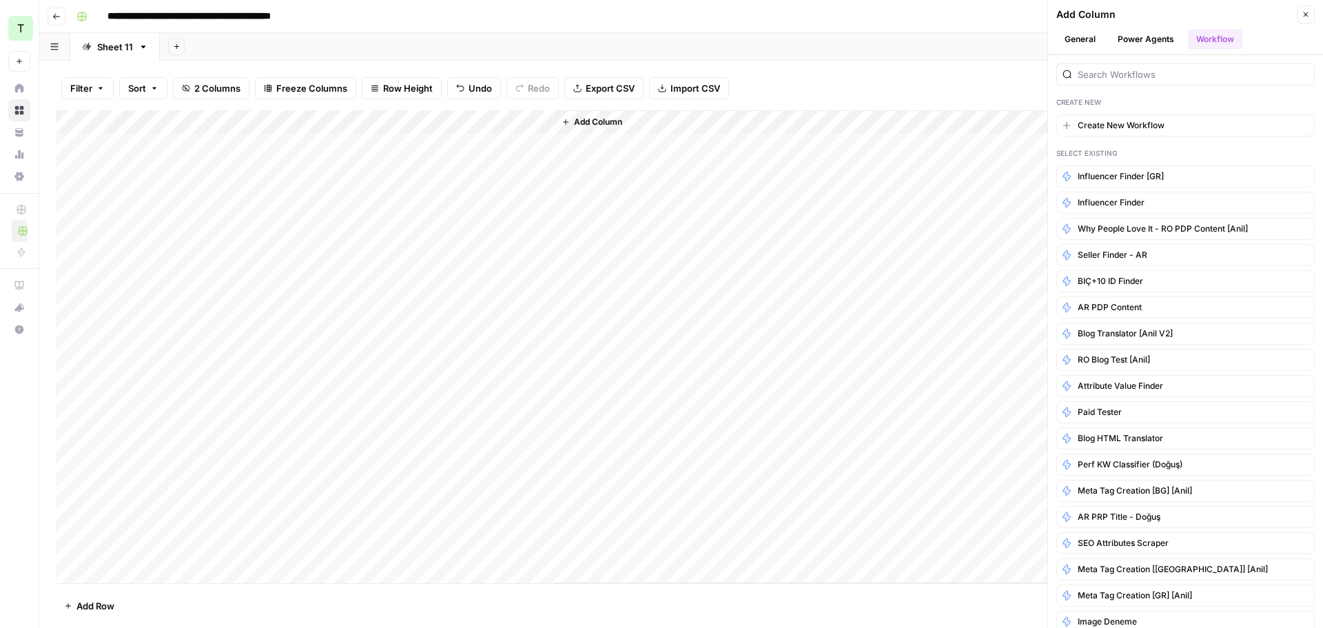
click at [1155, 34] on button "Power Agents" at bounding box center [1145, 39] width 73 height 21
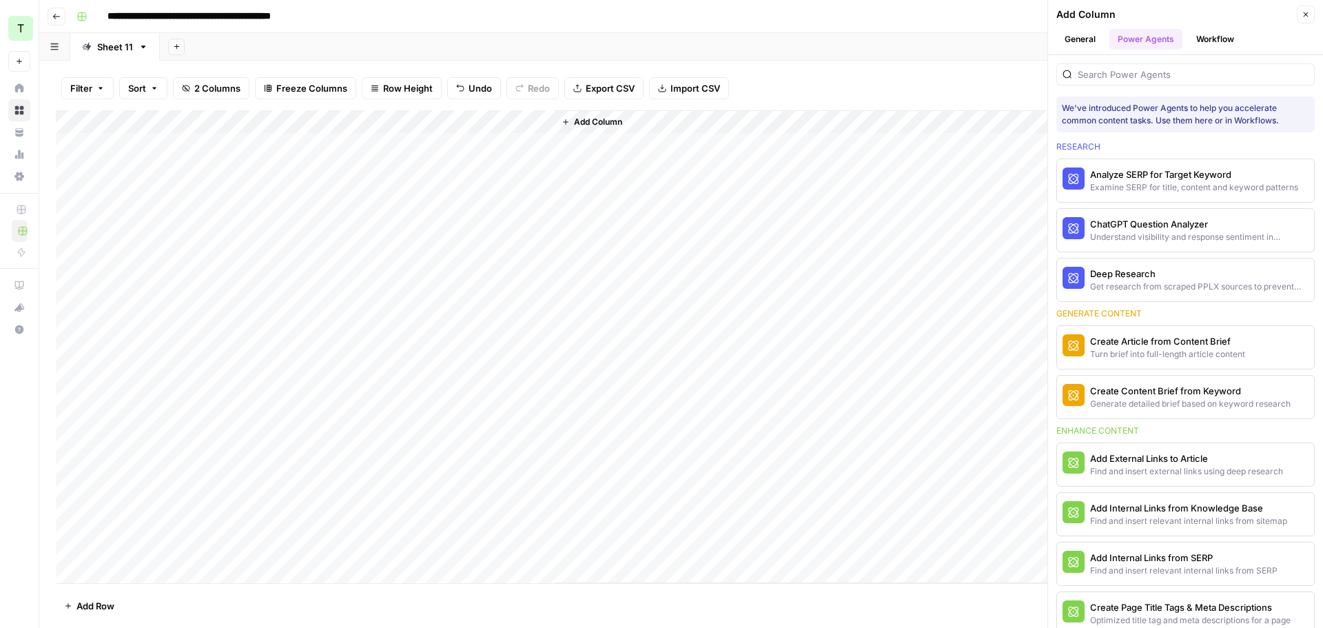
click at [1096, 38] on button "General" at bounding box center [1080, 39] width 48 height 21
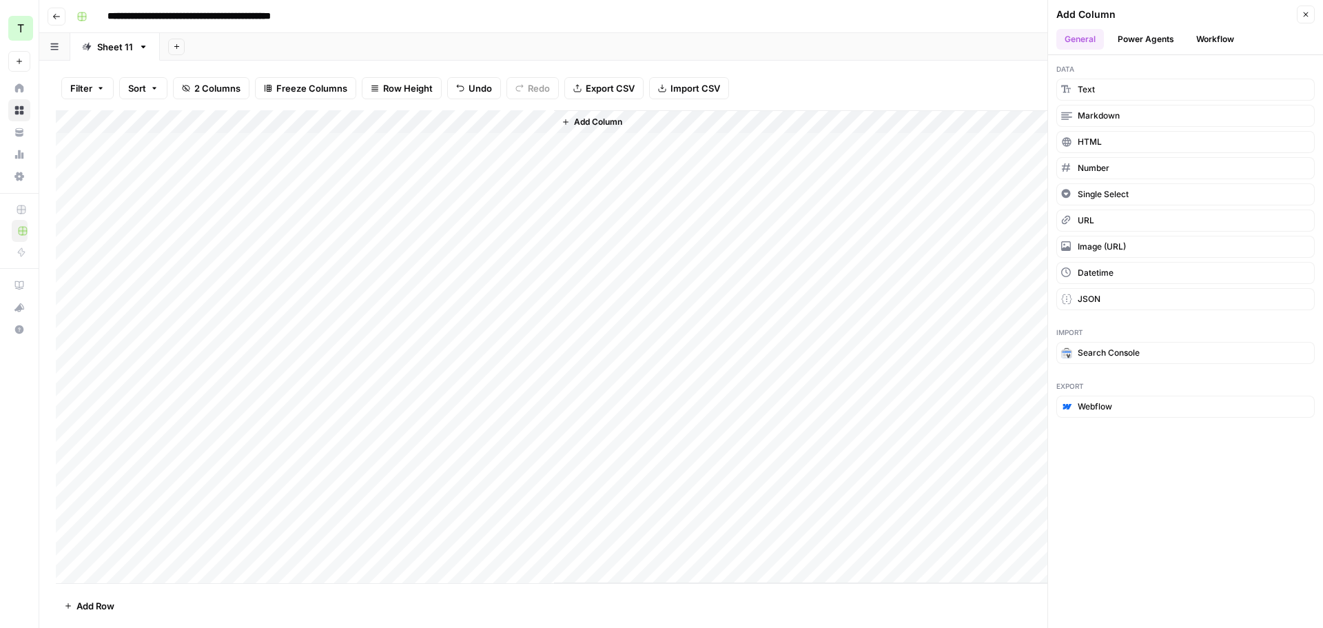
click at [1136, 39] on button "Power Agents" at bounding box center [1145, 39] width 73 height 21
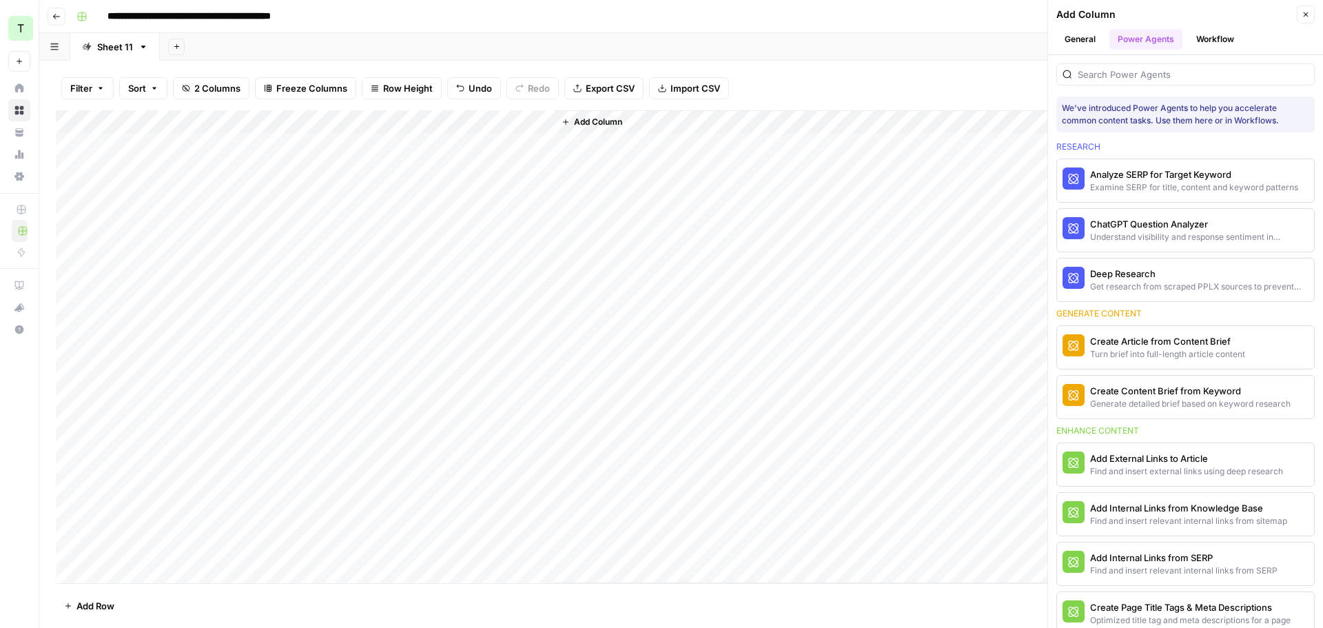
drag, startPoint x: 1302, startPoint y: 17, endPoint x: 1277, endPoint y: 13, distance: 25.7
click at [1302, 16] on icon "button" at bounding box center [1306, 14] width 8 height 8
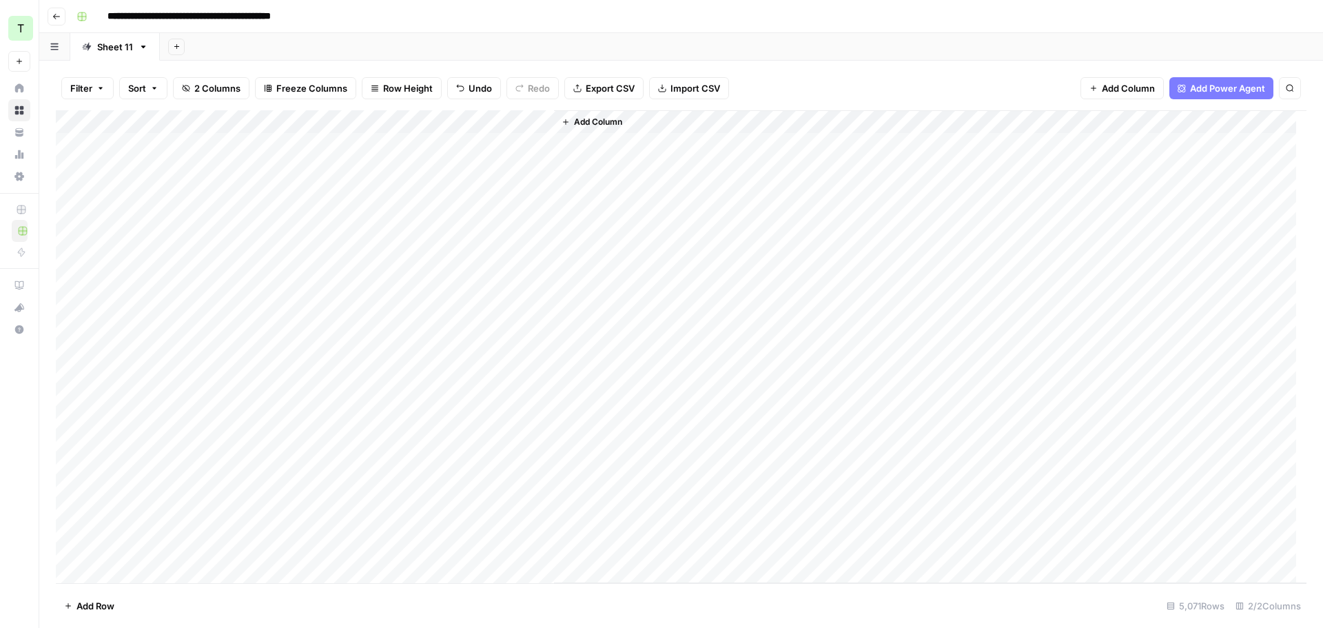
click at [1132, 12] on div "**********" at bounding box center [690, 17] width 1238 height 22
click at [1206, 87] on span "Add Power Agent" at bounding box center [1227, 88] width 75 height 14
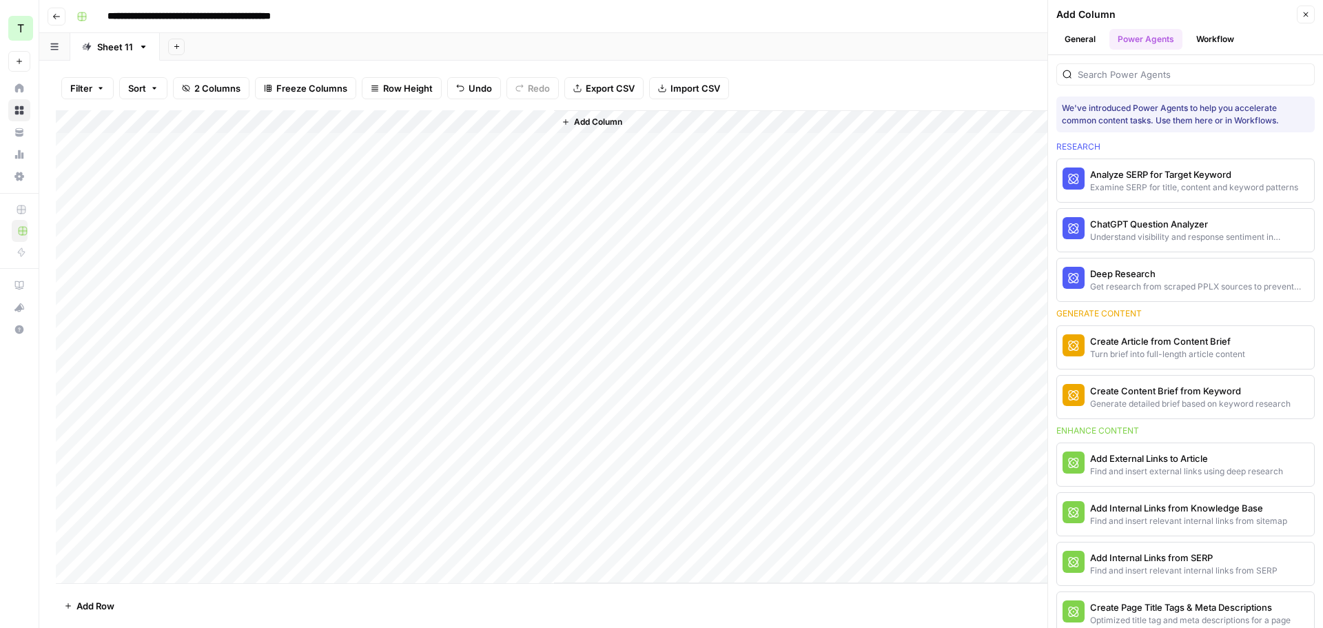
click at [891, 41] on div "Add Sheet" at bounding box center [741, 47] width 1163 height 28
click at [1120, 114] on div "We've introduced Power Agents to help you accelerate common content tasks. Use …" at bounding box center [1185, 114] width 247 height 25
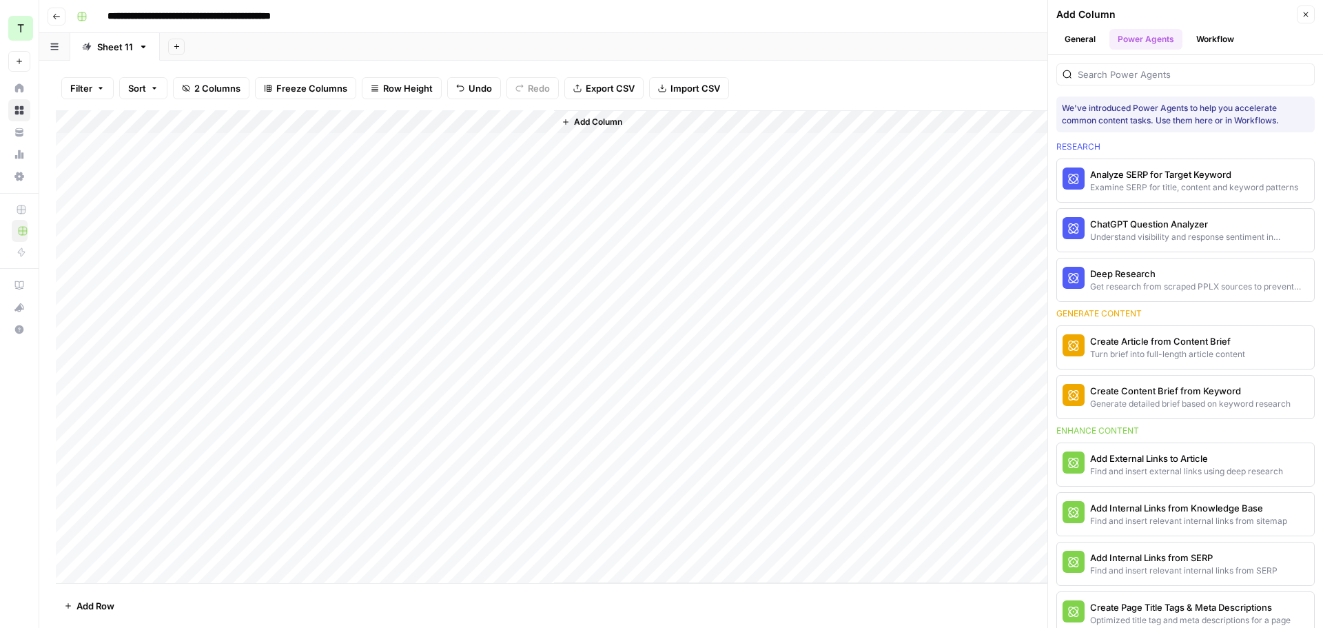
click at [1120, 114] on div "We've introduced Power Agents to help you accelerate common content tasks. Use …" at bounding box center [1185, 114] width 247 height 25
click at [1131, 115] on div "We've introduced Power Agents to help you accelerate common content tasks. Use …" at bounding box center [1185, 114] width 247 height 25
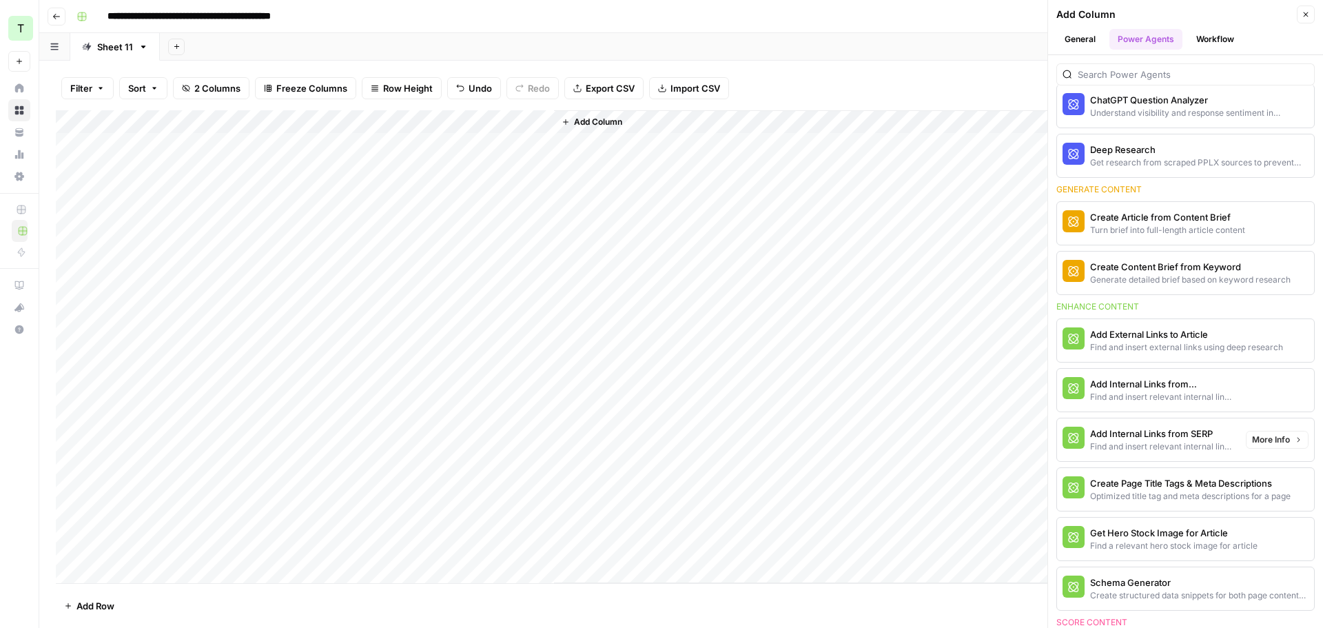
click at [1173, 402] on div "Find and insert relevant internal links from sitemap" at bounding box center [1162, 397] width 145 height 12
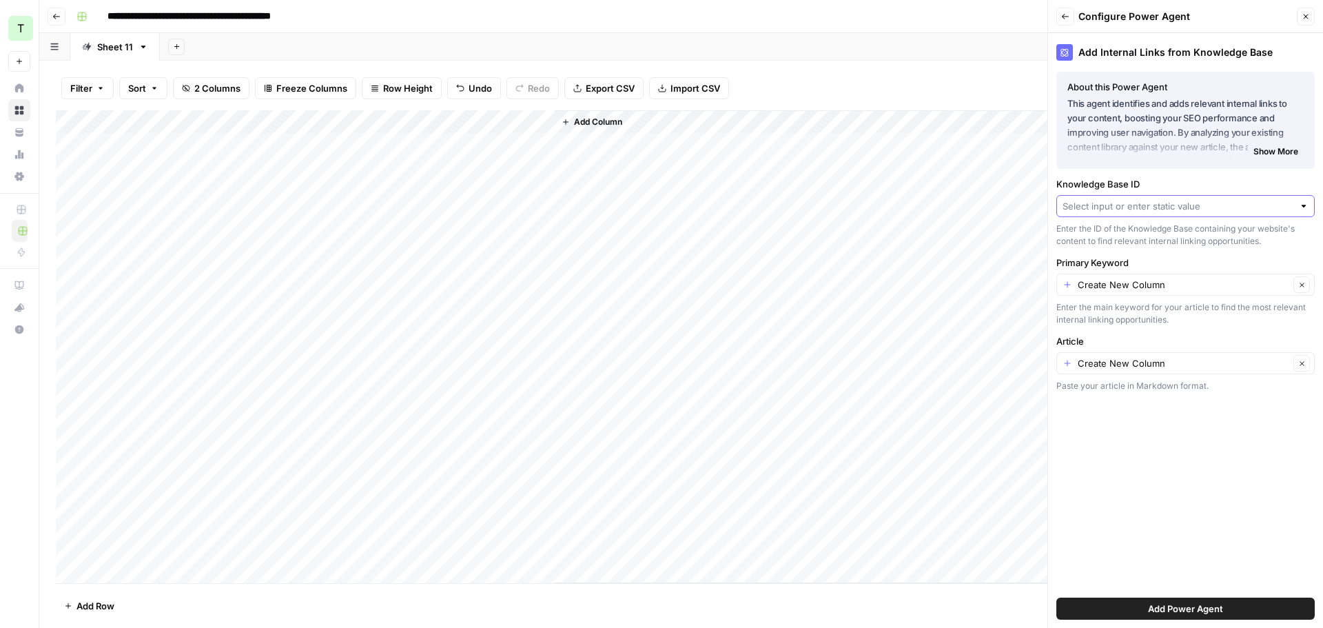
click at [1151, 207] on input "Knowledge Base ID" at bounding box center [1177, 206] width 231 height 14
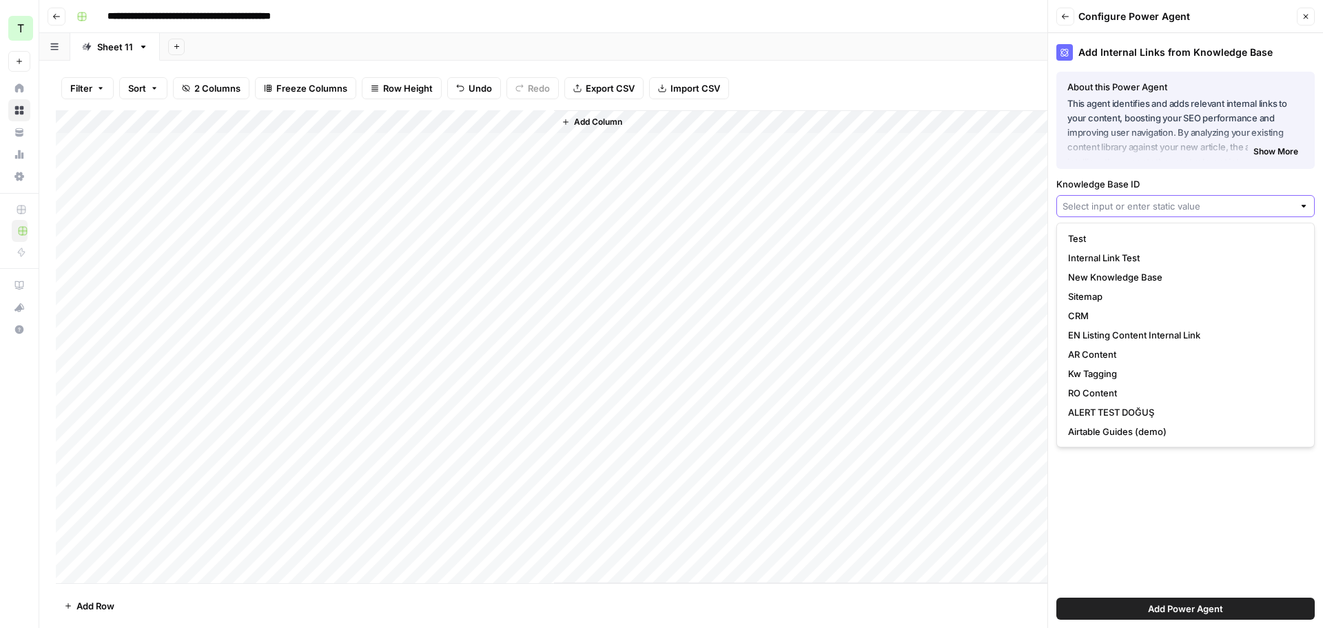
click at [1151, 207] on input "Knowledge Base ID" at bounding box center [1177, 206] width 231 height 14
click at [1146, 185] on label "Knowledge Base ID" at bounding box center [1185, 184] width 258 height 14
click at [1146, 199] on input "Knowledge Base ID" at bounding box center [1177, 206] width 231 height 14
click at [1142, 546] on div "Add Internal Links from Knowledge Base About this Power Agent This agent identi…" at bounding box center [1185, 330] width 275 height 595
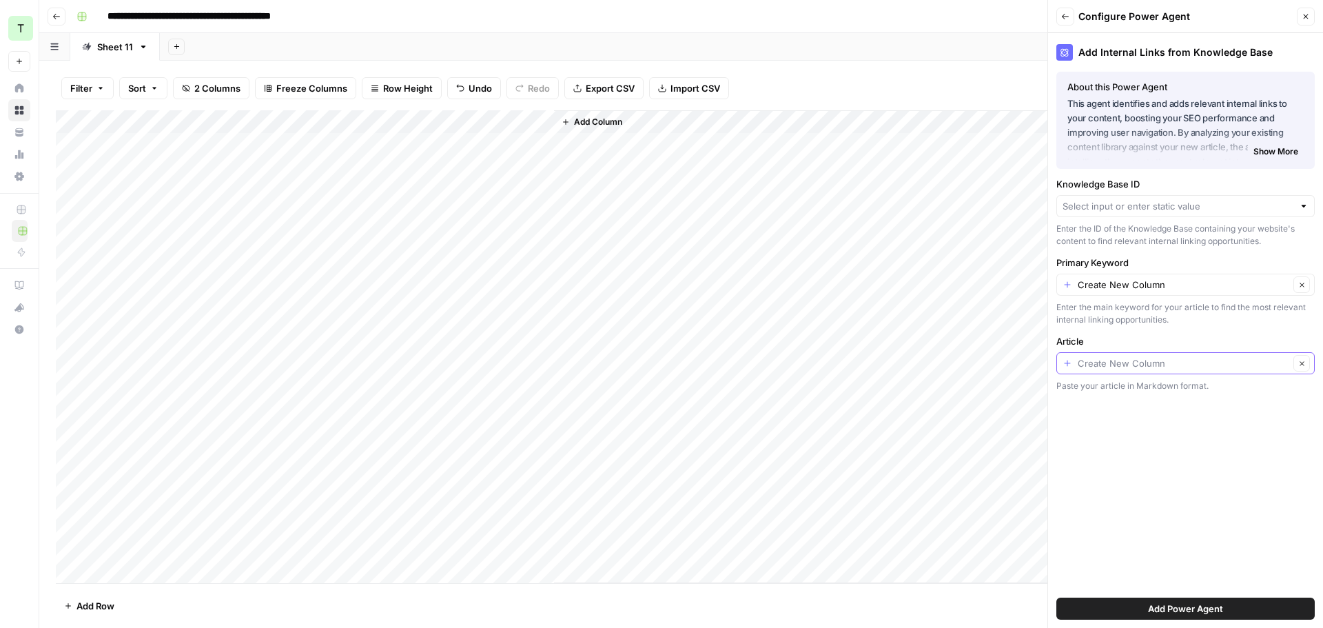
click at [1107, 363] on input "Article" at bounding box center [1184, 363] width 212 height 14
type input "Create New Column"
click at [1173, 504] on div "Add Internal Links from Knowledge Base About this Power Agent This agent identi…" at bounding box center [1185, 330] width 275 height 595
click at [1266, 154] on span "Show More" at bounding box center [1275, 151] width 45 height 12
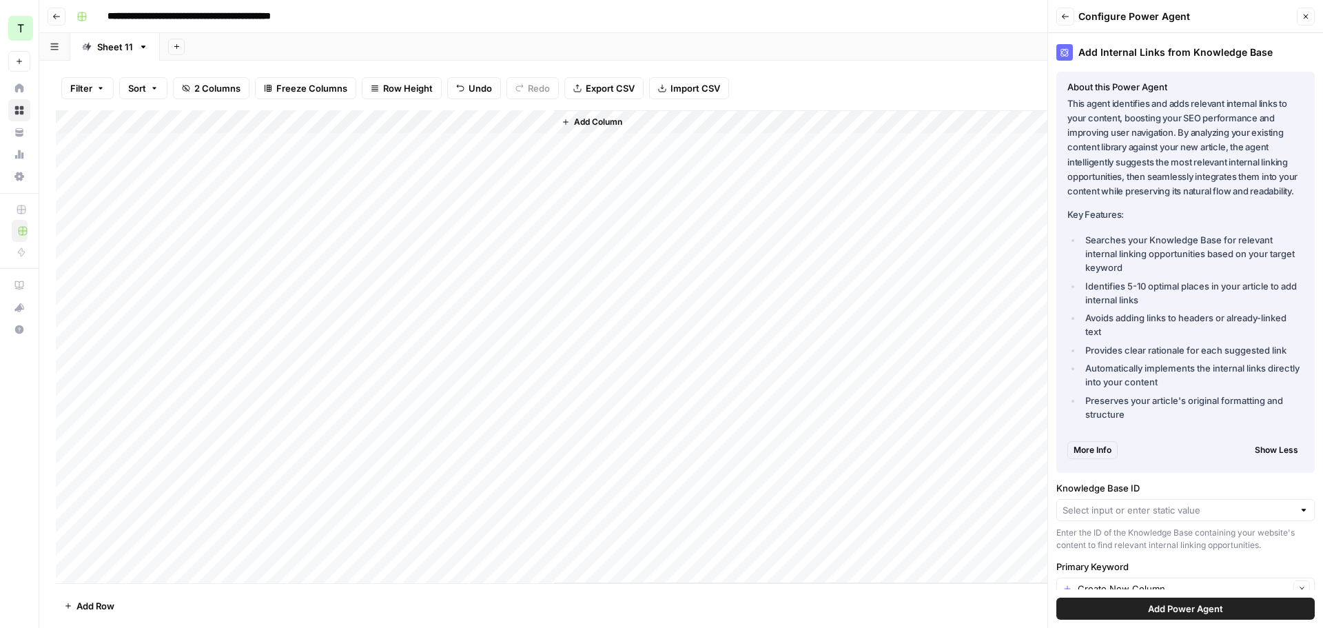
click at [1302, 18] on icon "button" at bounding box center [1306, 16] width 8 height 8
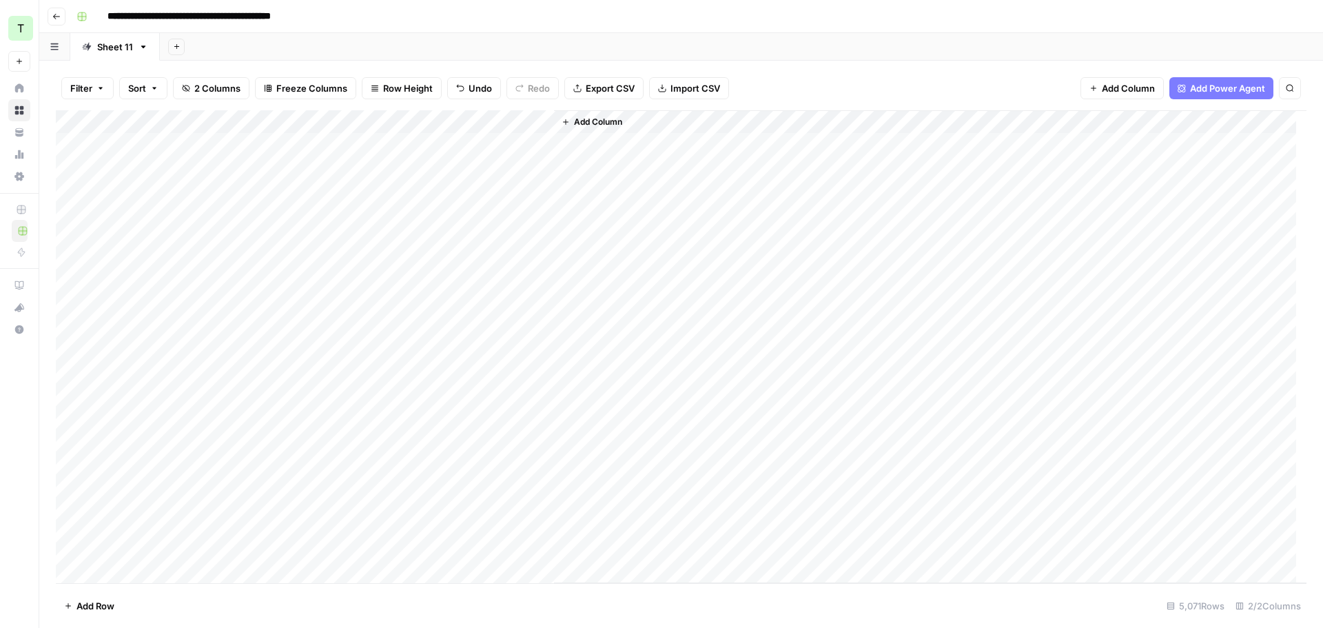
click at [880, 26] on div "**********" at bounding box center [690, 17] width 1238 height 22
click at [1195, 92] on span "Add Power Agent" at bounding box center [1227, 88] width 75 height 14
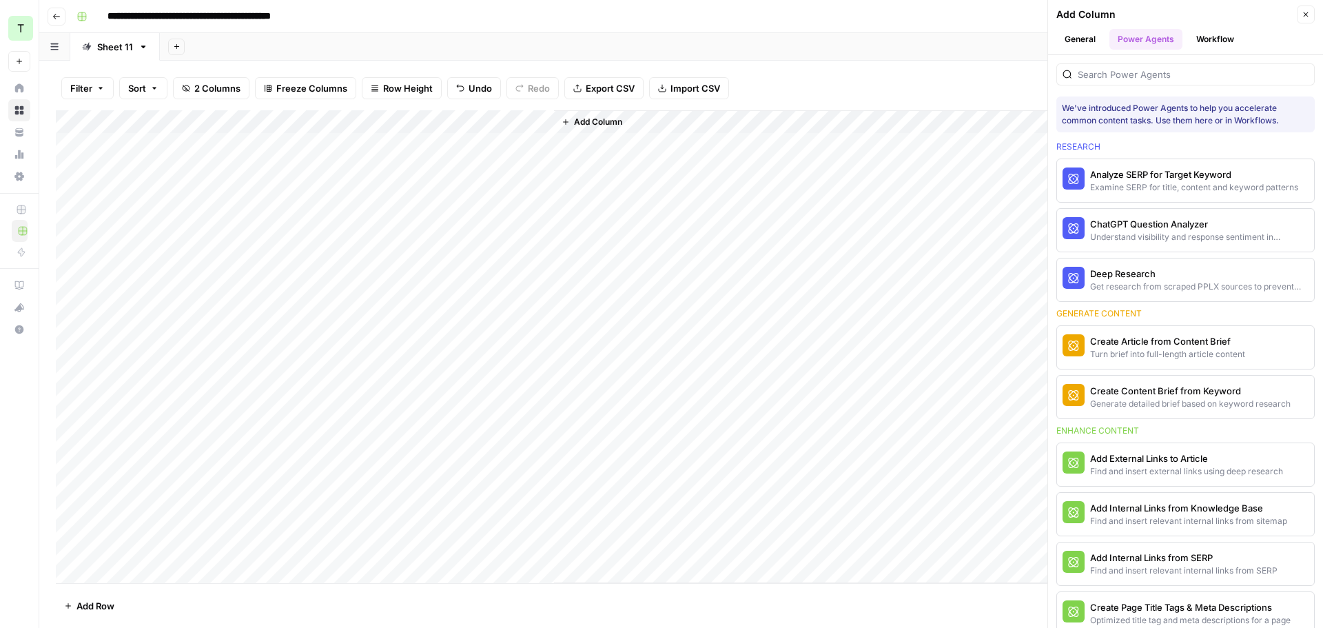
click at [1114, 105] on div "We've introduced Power Agents to help you accelerate common content tasks. Use …" at bounding box center [1185, 114] width 247 height 25
click at [1134, 113] on div "We've introduced Power Agents to help you accelerate common content tasks. Use …" at bounding box center [1185, 114] width 247 height 25
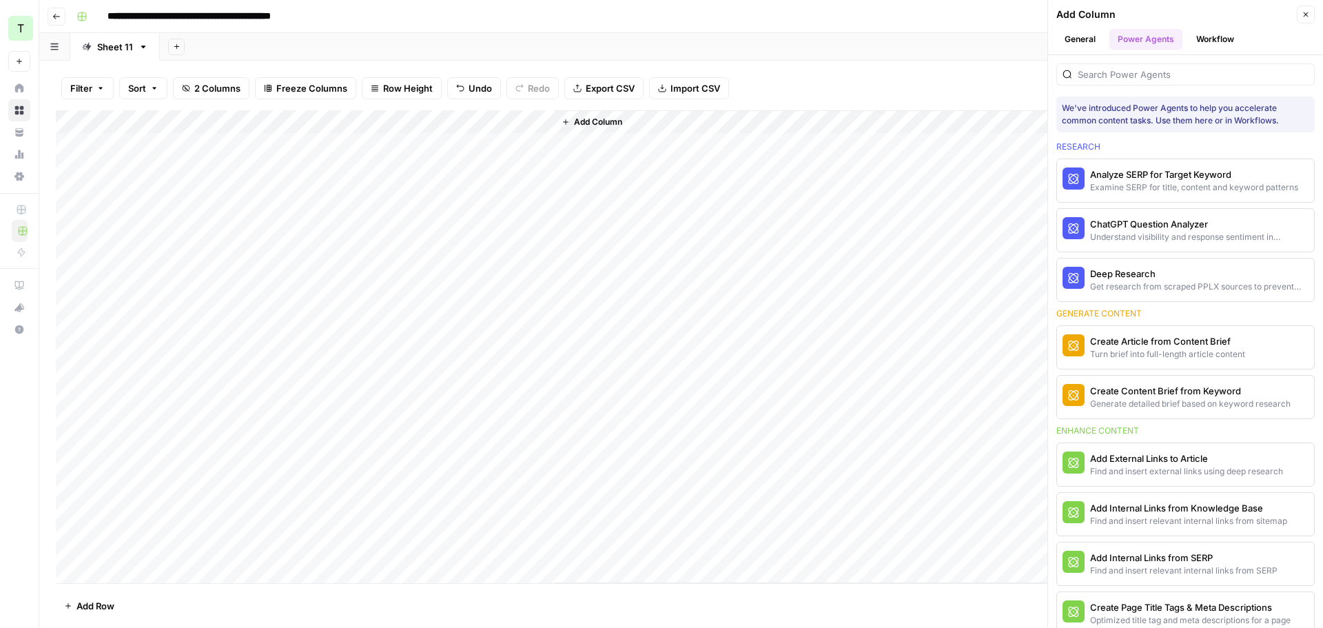
click at [1113, 103] on div "We've introduced Power Agents to help you accelerate common content tasks. Use …" at bounding box center [1185, 114] width 247 height 25
click at [1123, 106] on div "We've introduced Power Agents to help you accelerate common content tasks. Use …" at bounding box center [1185, 114] width 247 height 25
click at [1069, 43] on button "General" at bounding box center [1080, 39] width 48 height 21
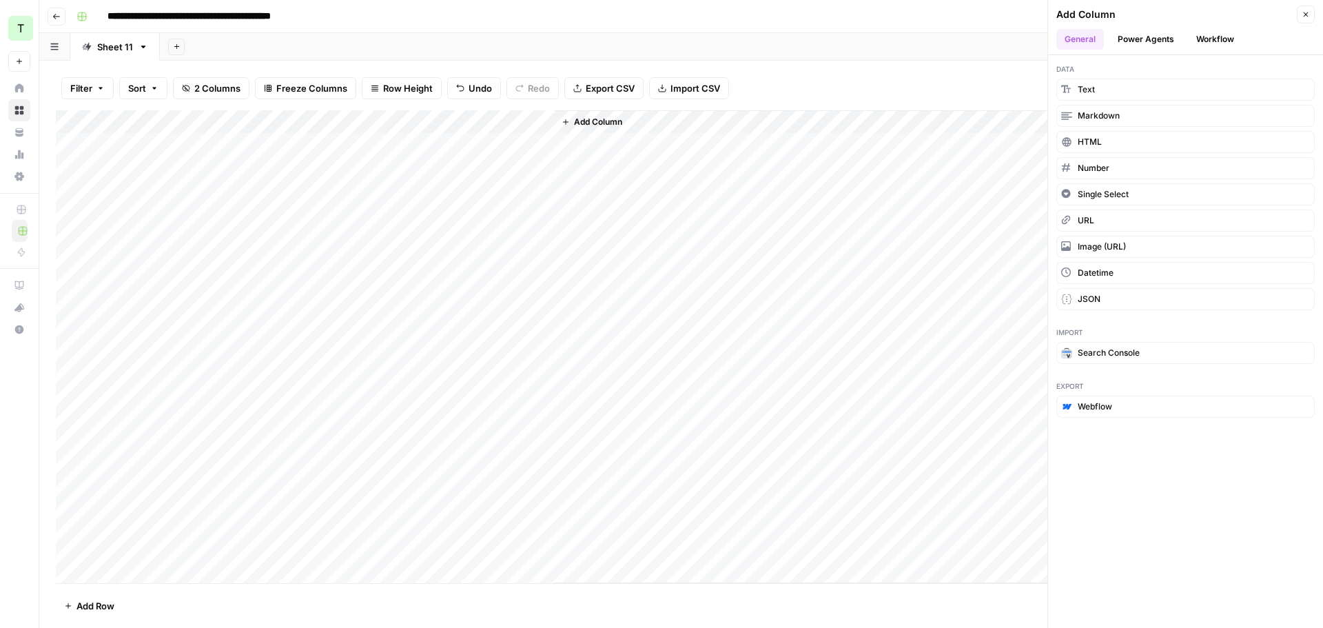
click at [1109, 43] on button "Power Agents" at bounding box center [1145, 39] width 73 height 21
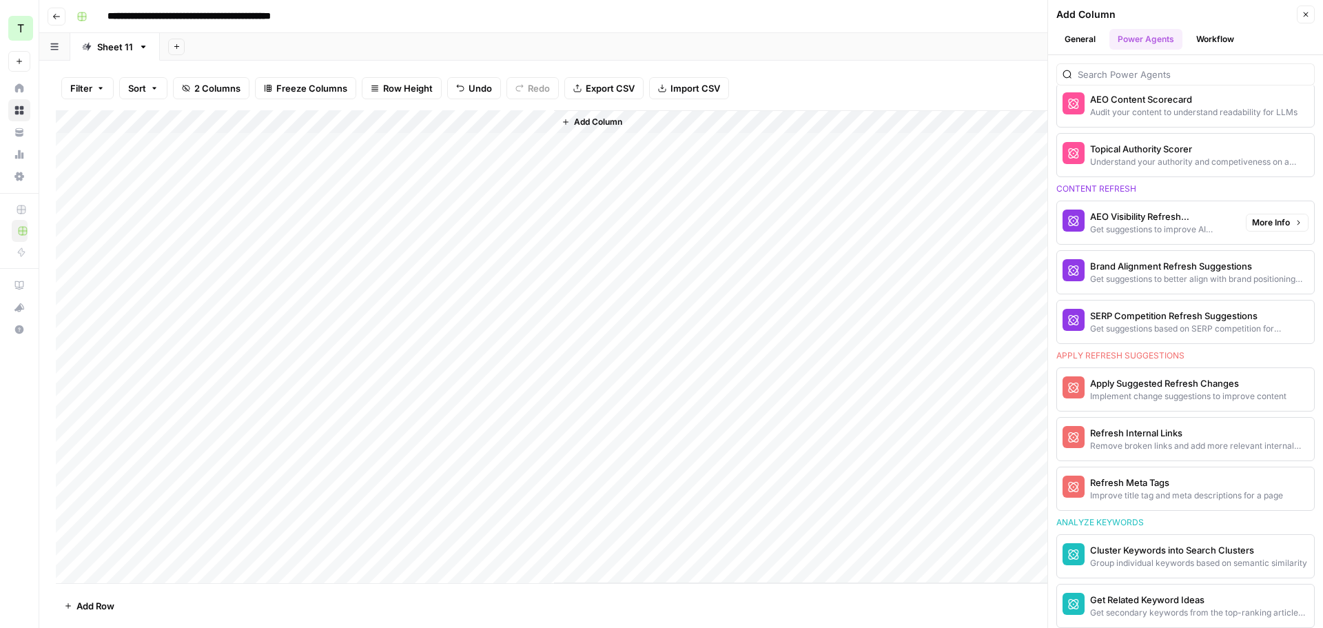
scroll to position [732, 0]
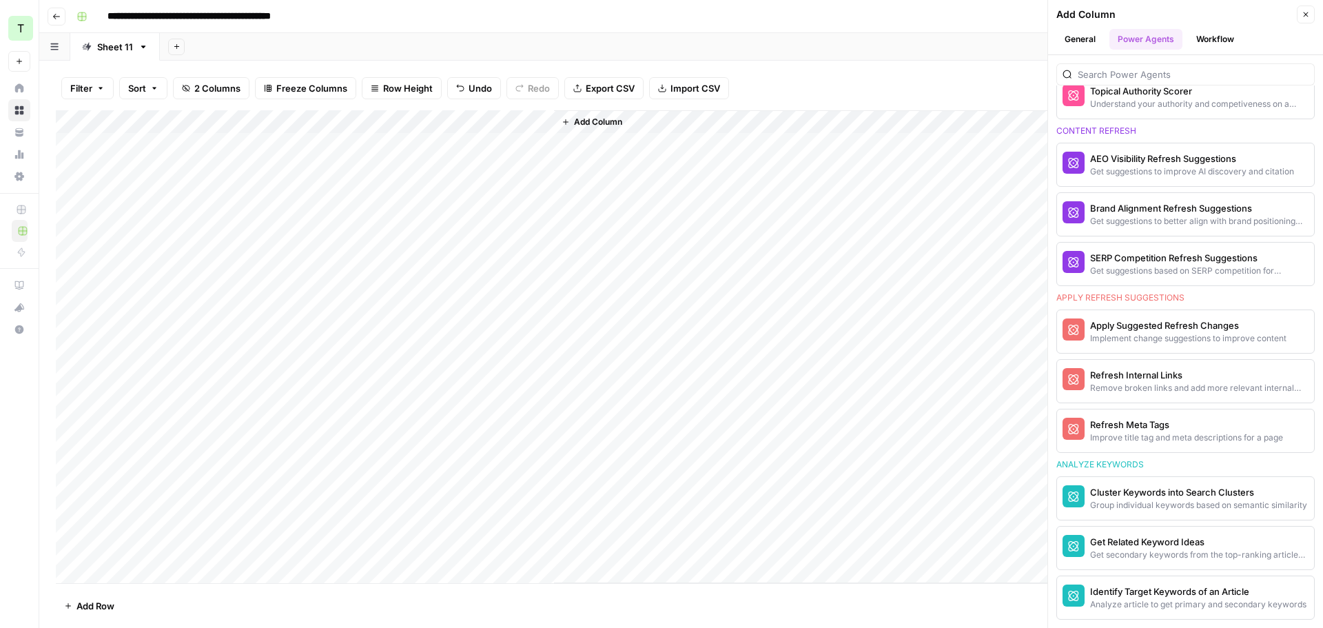
drag, startPoint x: 844, startPoint y: 23, endPoint x: 1005, endPoint y: 73, distance: 168.7
click at [844, 23] on div "**********" at bounding box center [690, 17] width 1238 height 22
click at [1297, 14] on button "Close" at bounding box center [1306, 15] width 18 height 18
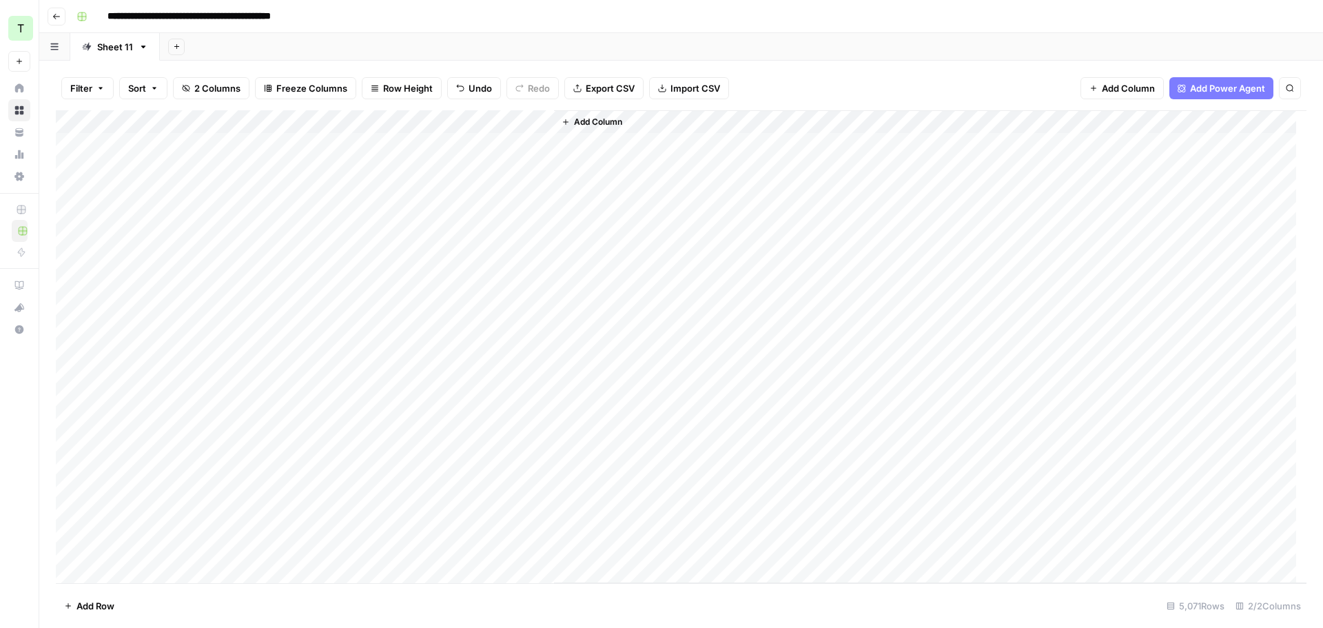
click at [1094, 46] on div "Add Sheet" at bounding box center [741, 47] width 1163 height 28
click at [839, 41] on div "Add Sheet" at bounding box center [741, 47] width 1163 height 28
click at [553, 39] on div "Add Sheet" at bounding box center [741, 47] width 1163 height 28
